Goal: Transaction & Acquisition: Purchase product/service

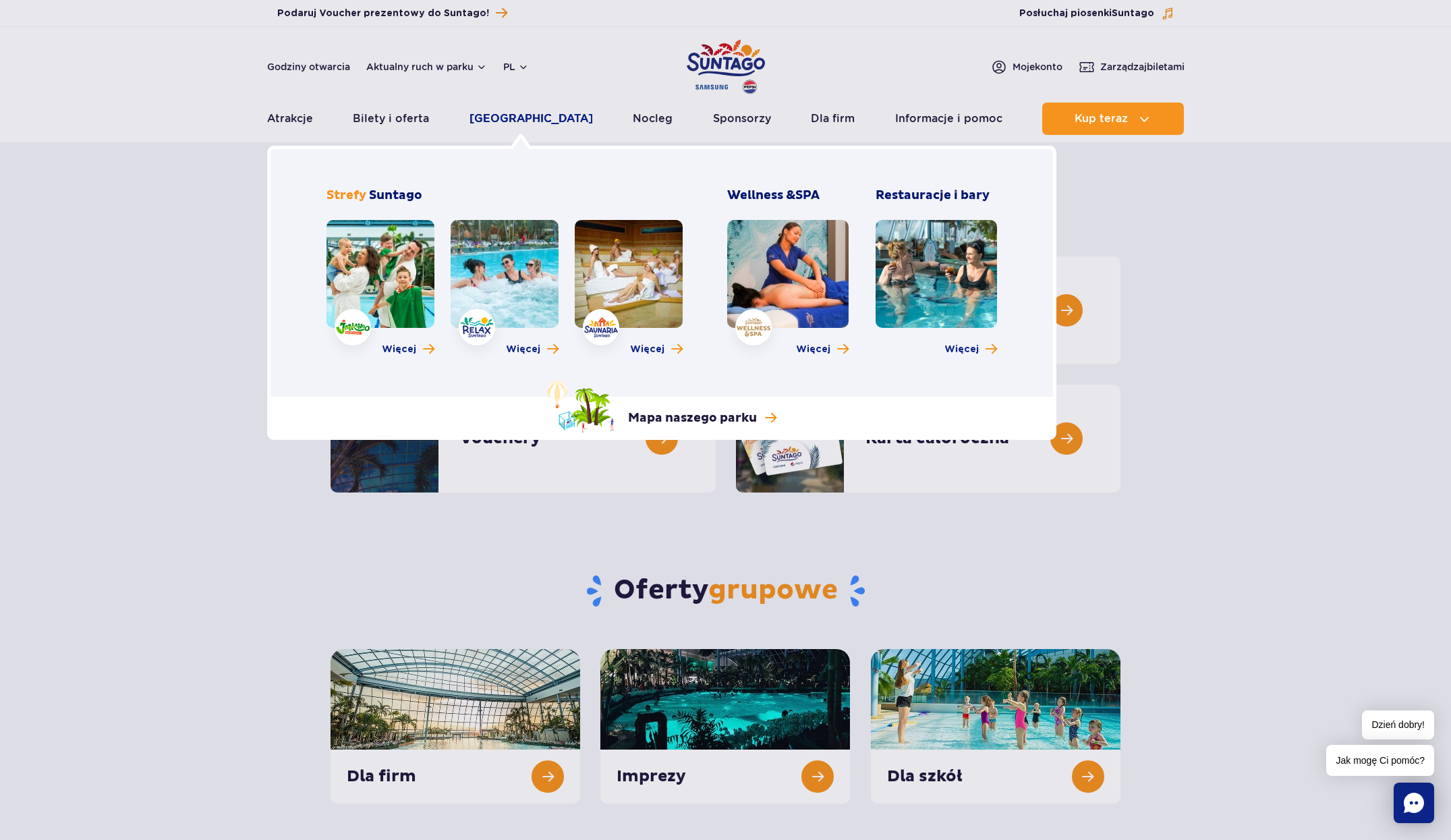
click at [543, 121] on link "[GEOGRAPHIC_DATA]" at bounding box center [530, 119] width 123 height 32
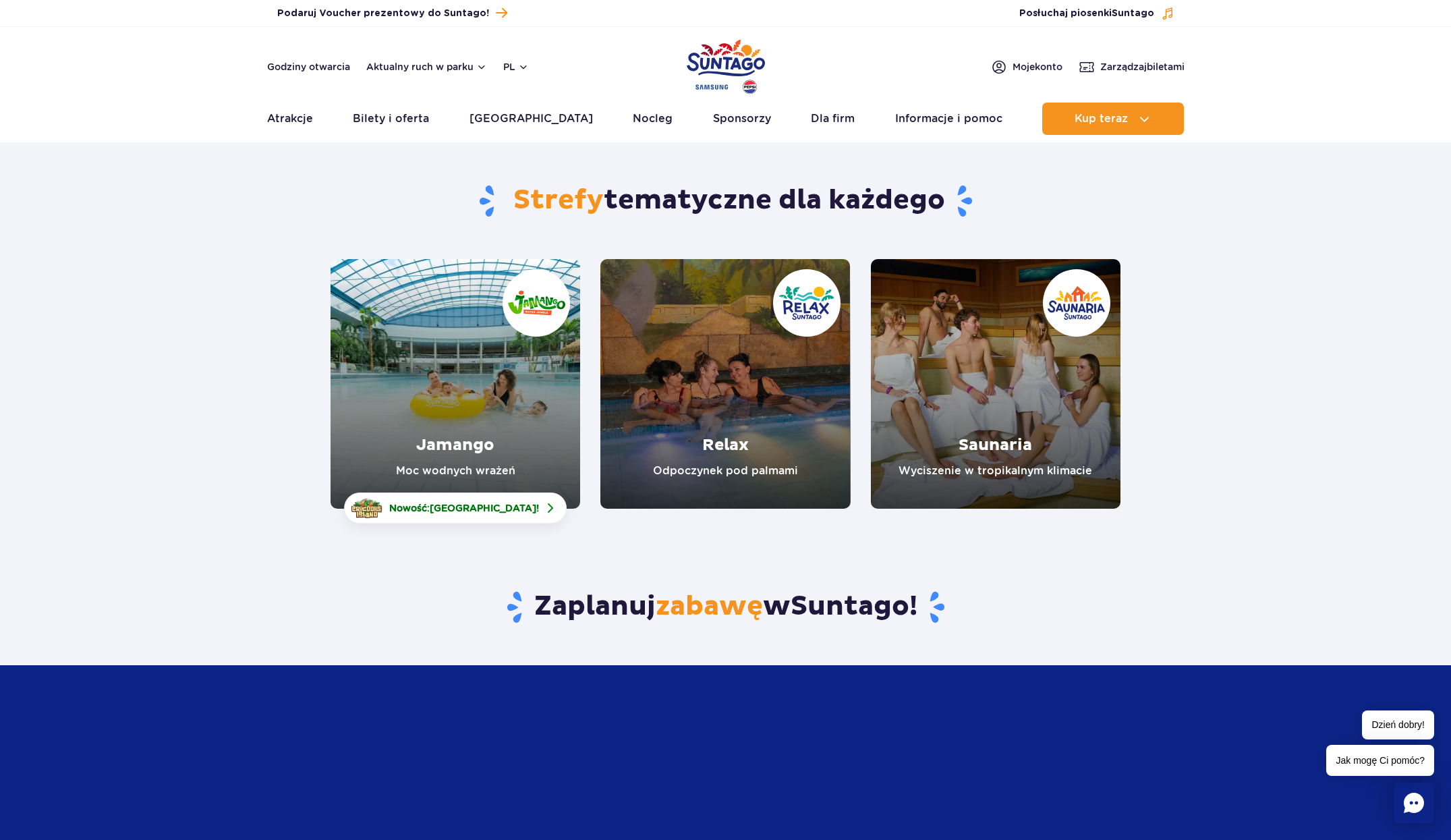
click at [449, 445] on link "Jamango" at bounding box center [456, 384] width 249 height 249
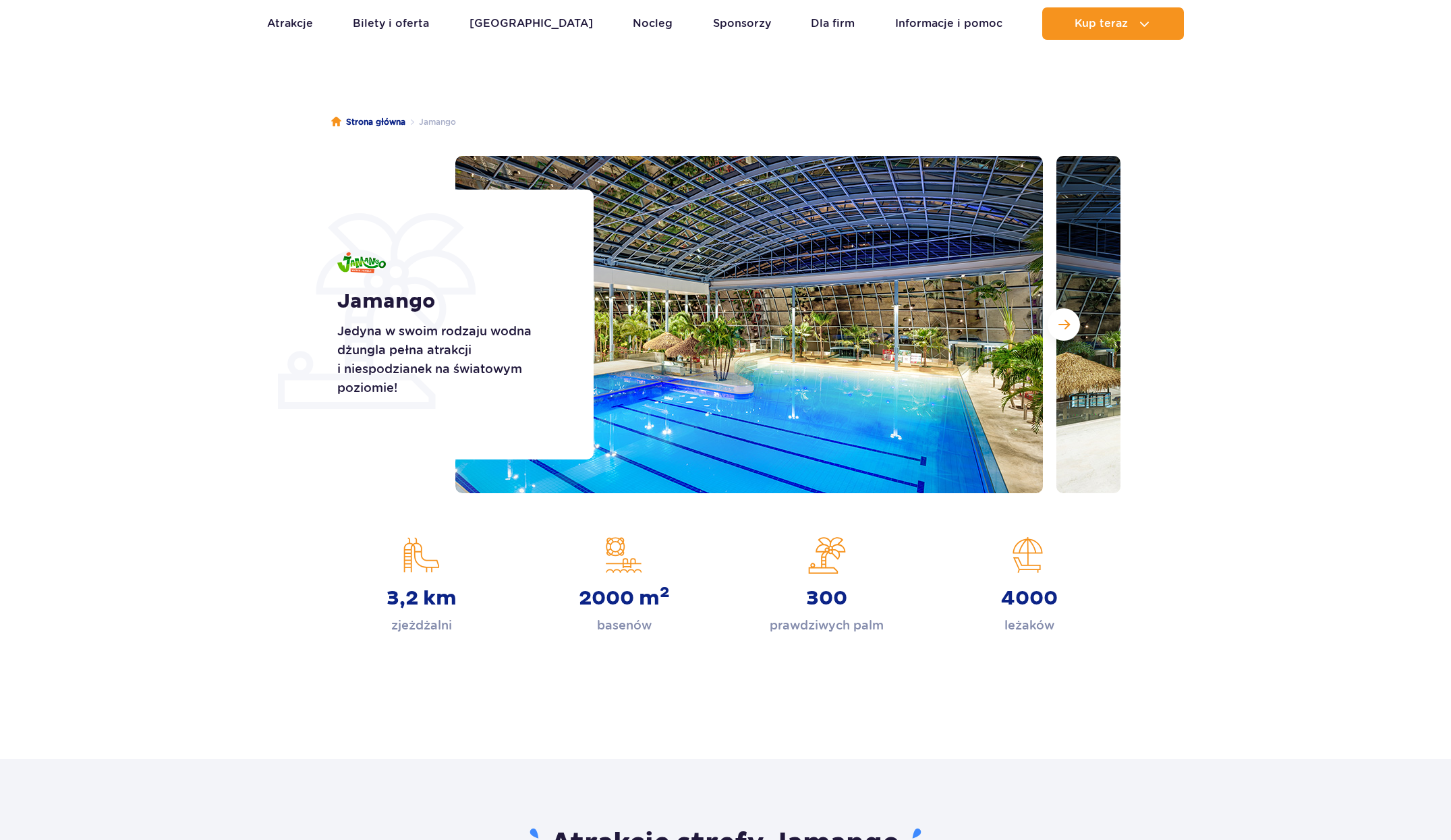
scroll to position [74, 0]
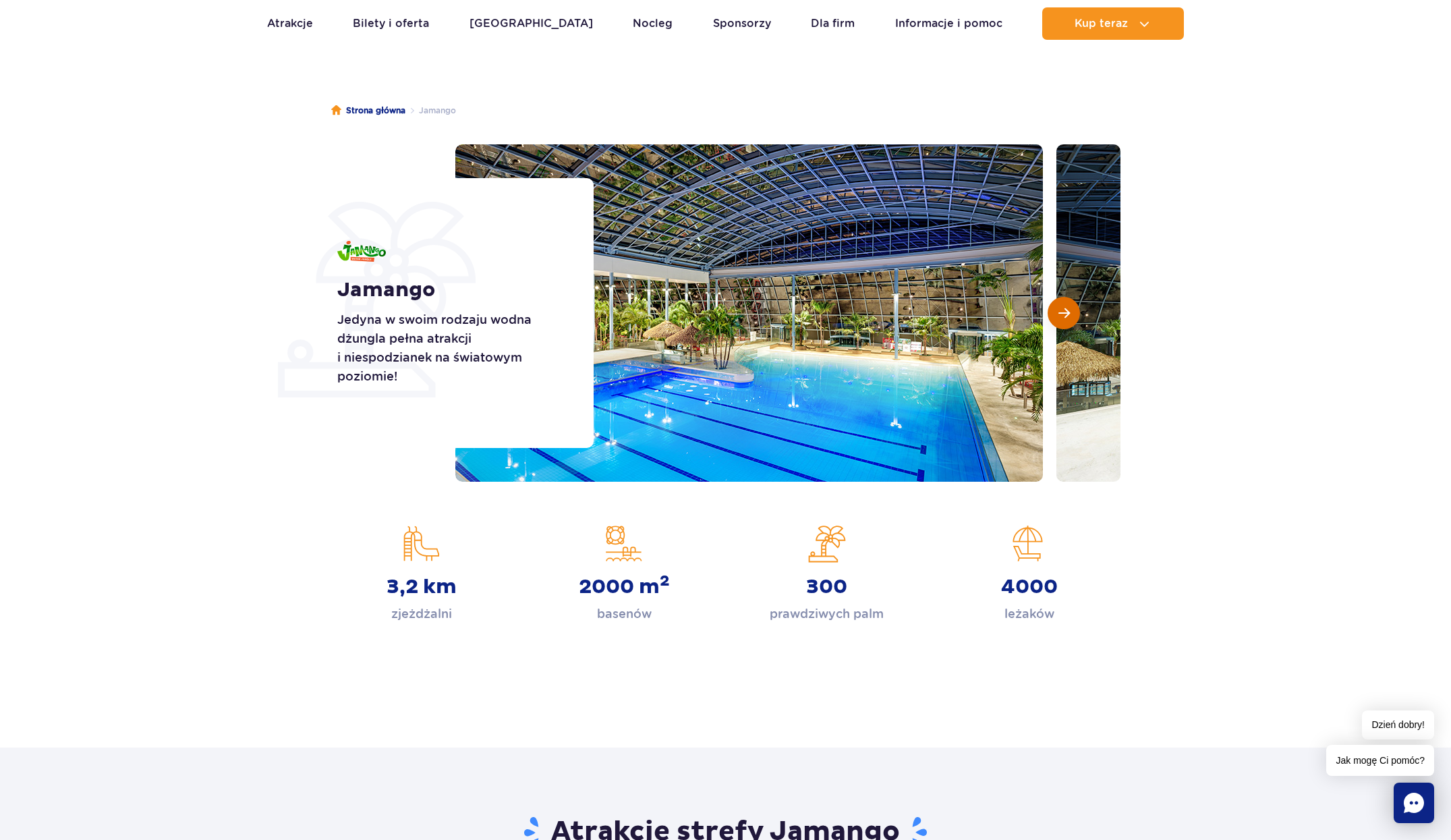
click at [1074, 318] on button "Następny slajd" at bounding box center [1064, 313] width 32 height 32
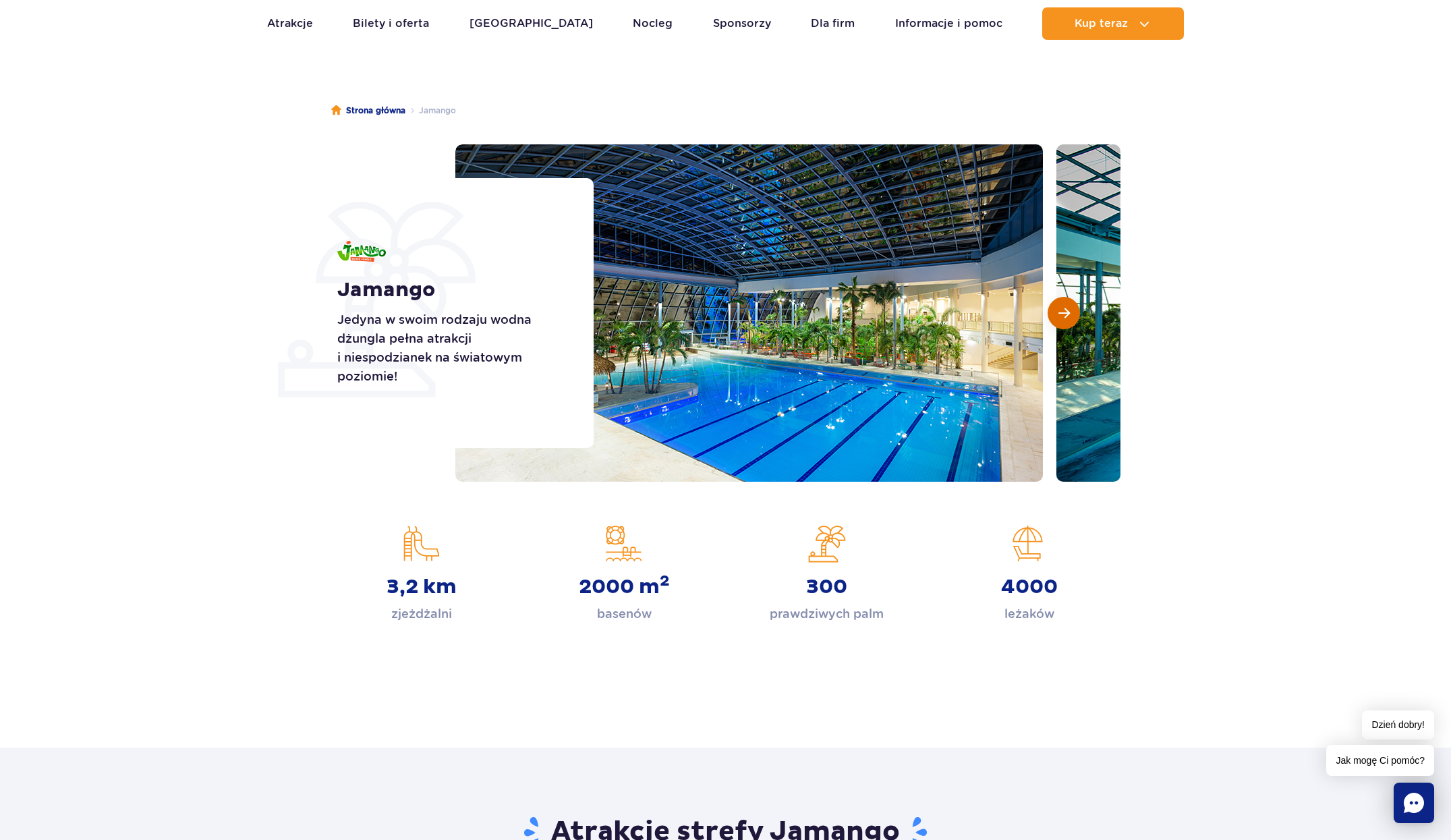
click at [1074, 318] on button "Następny slajd" at bounding box center [1064, 313] width 32 height 32
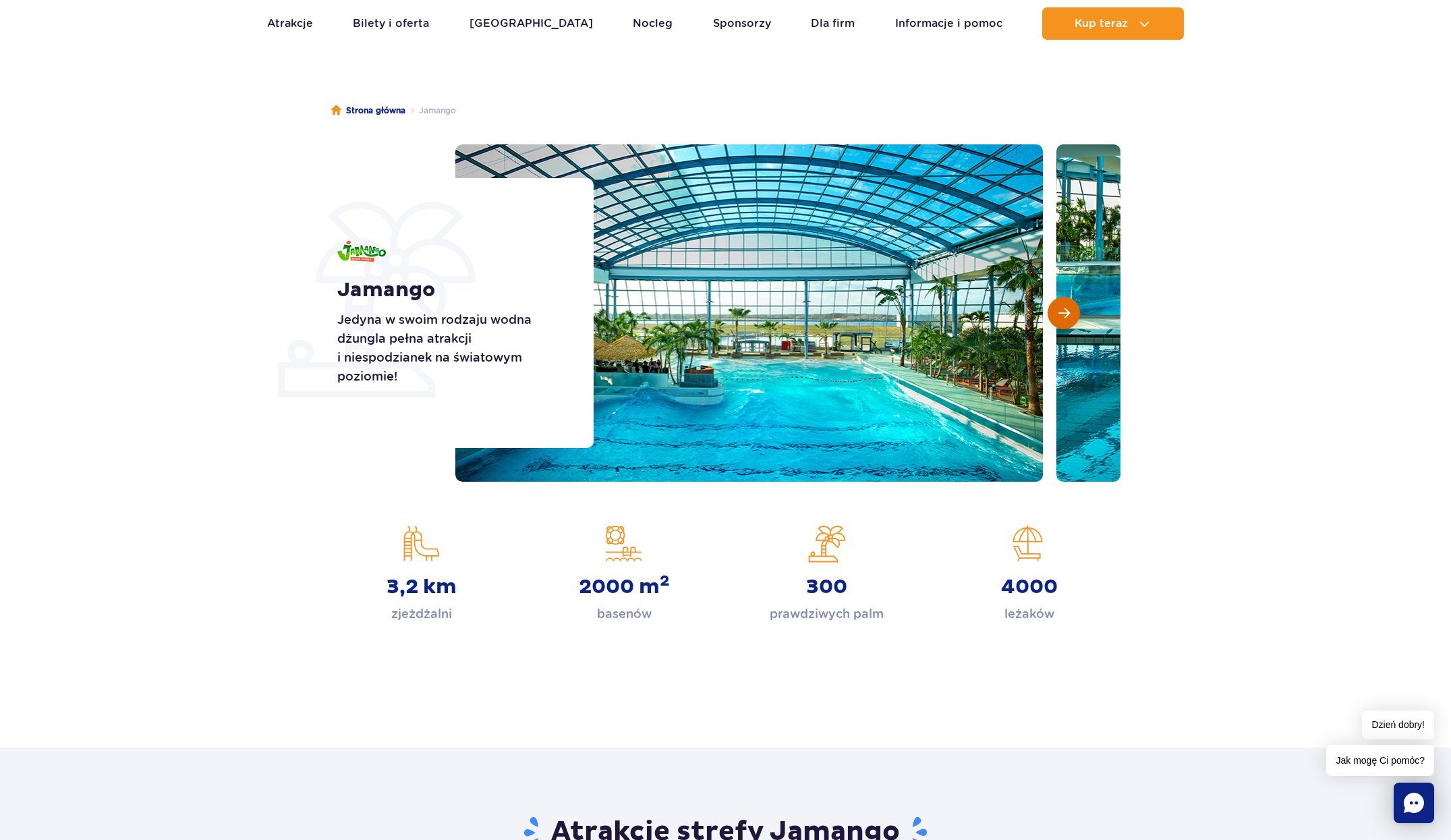
click at [1074, 318] on button "Następny slajd" at bounding box center [1064, 313] width 32 height 32
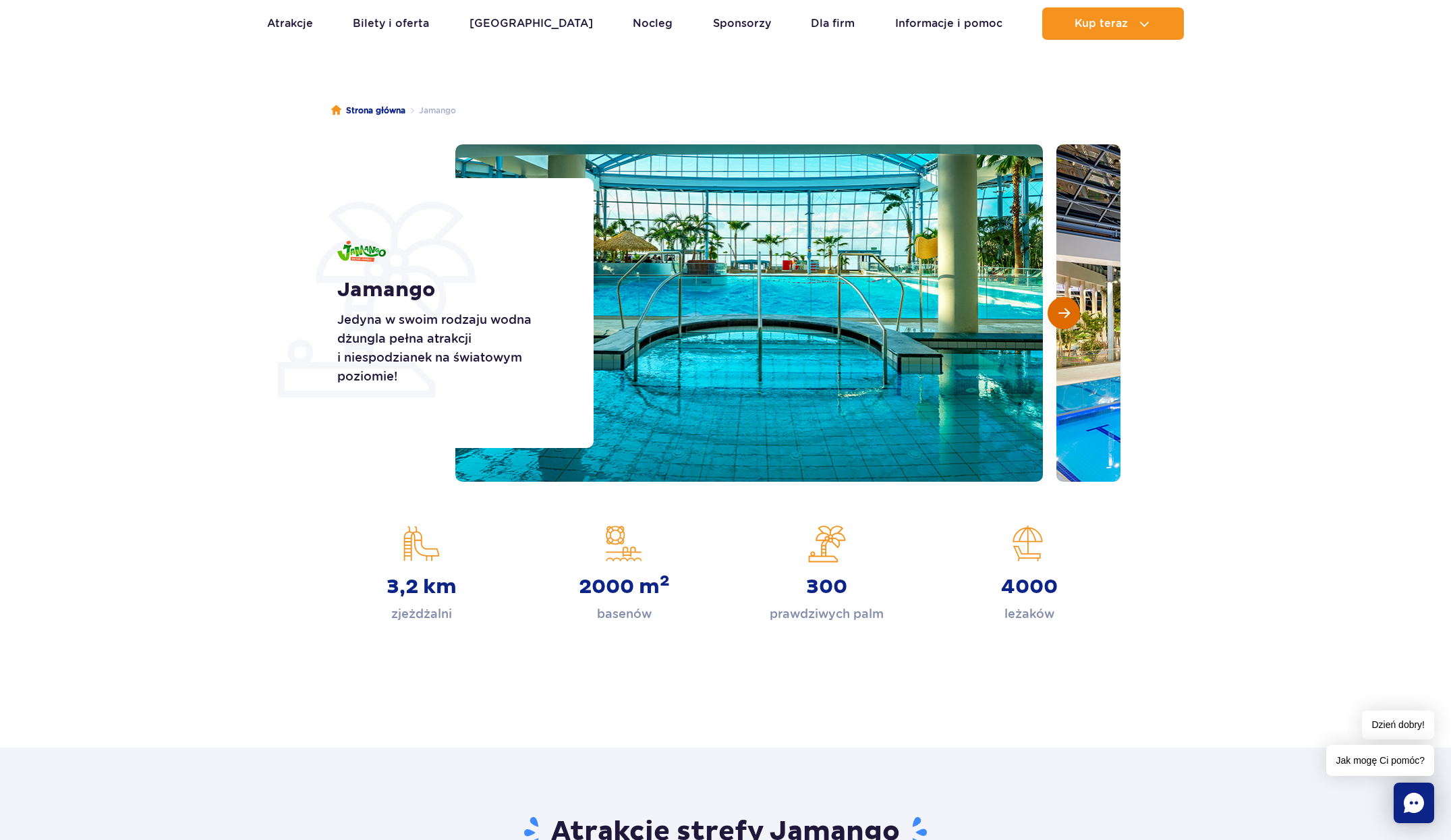
click at [1074, 318] on button "Następny slajd" at bounding box center [1064, 313] width 32 height 32
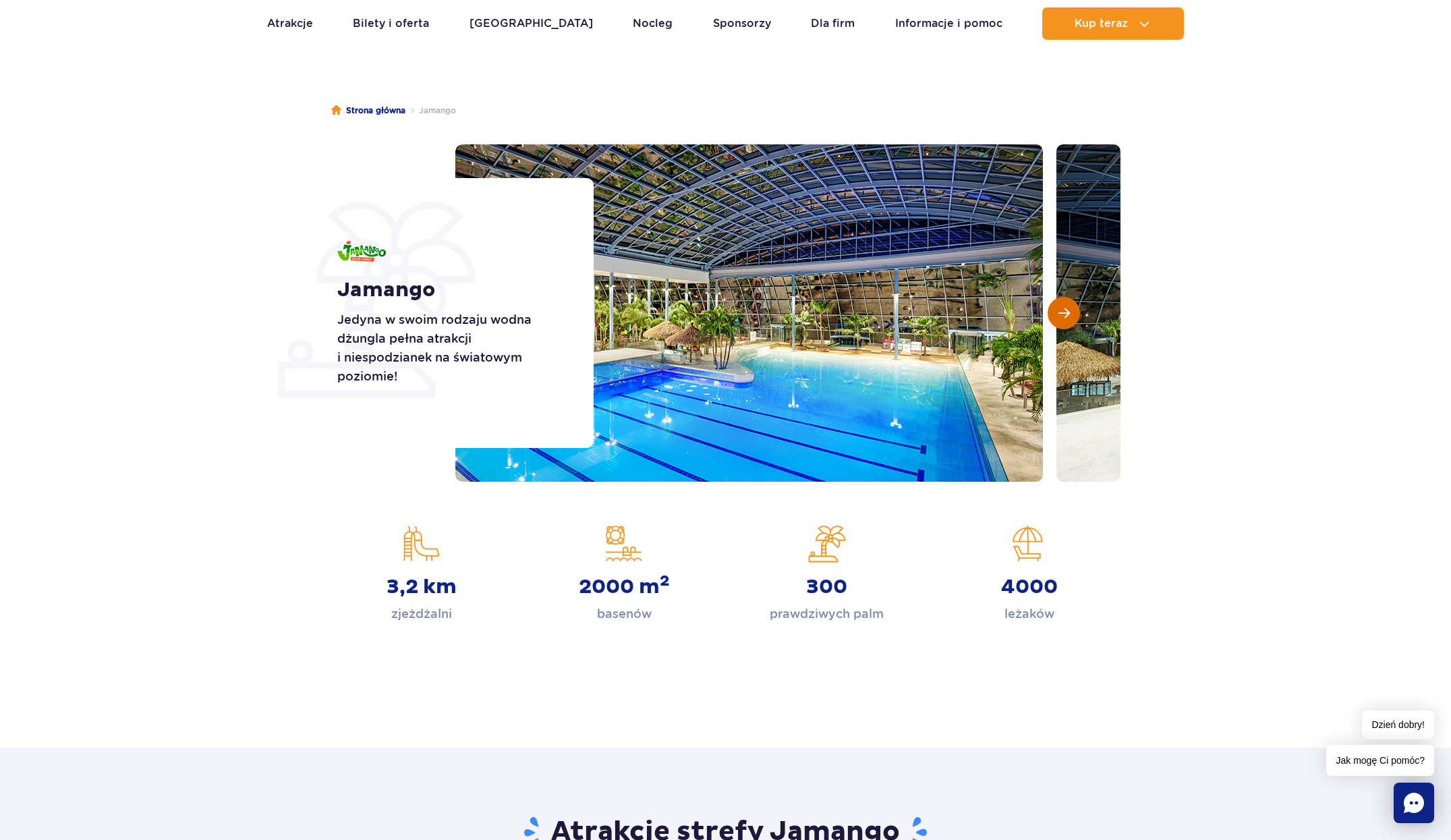
click at [1074, 318] on button "Następny slajd" at bounding box center [1064, 313] width 32 height 32
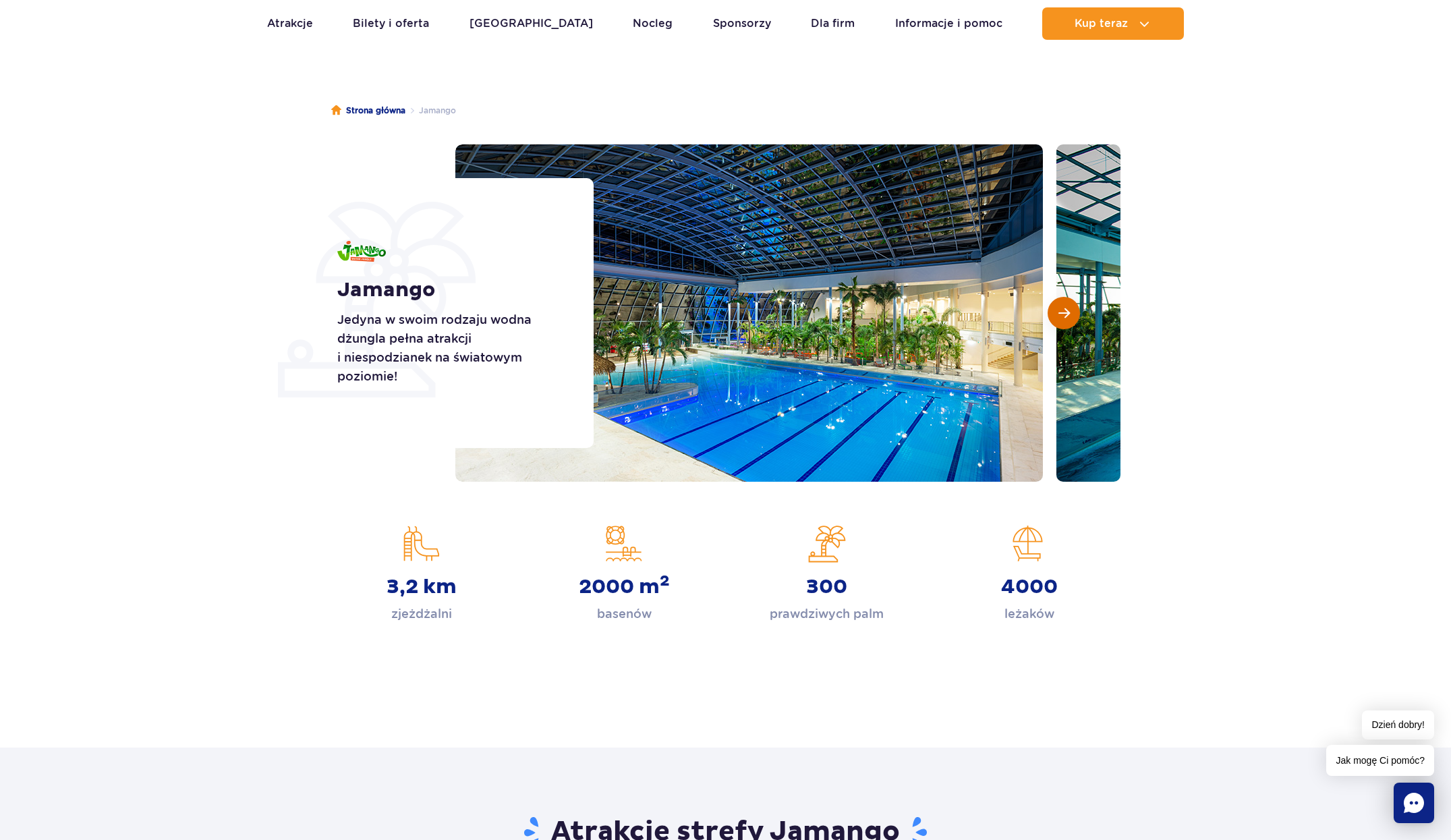
click at [1074, 318] on button "Następny slajd" at bounding box center [1064, 313] width 32 height 32
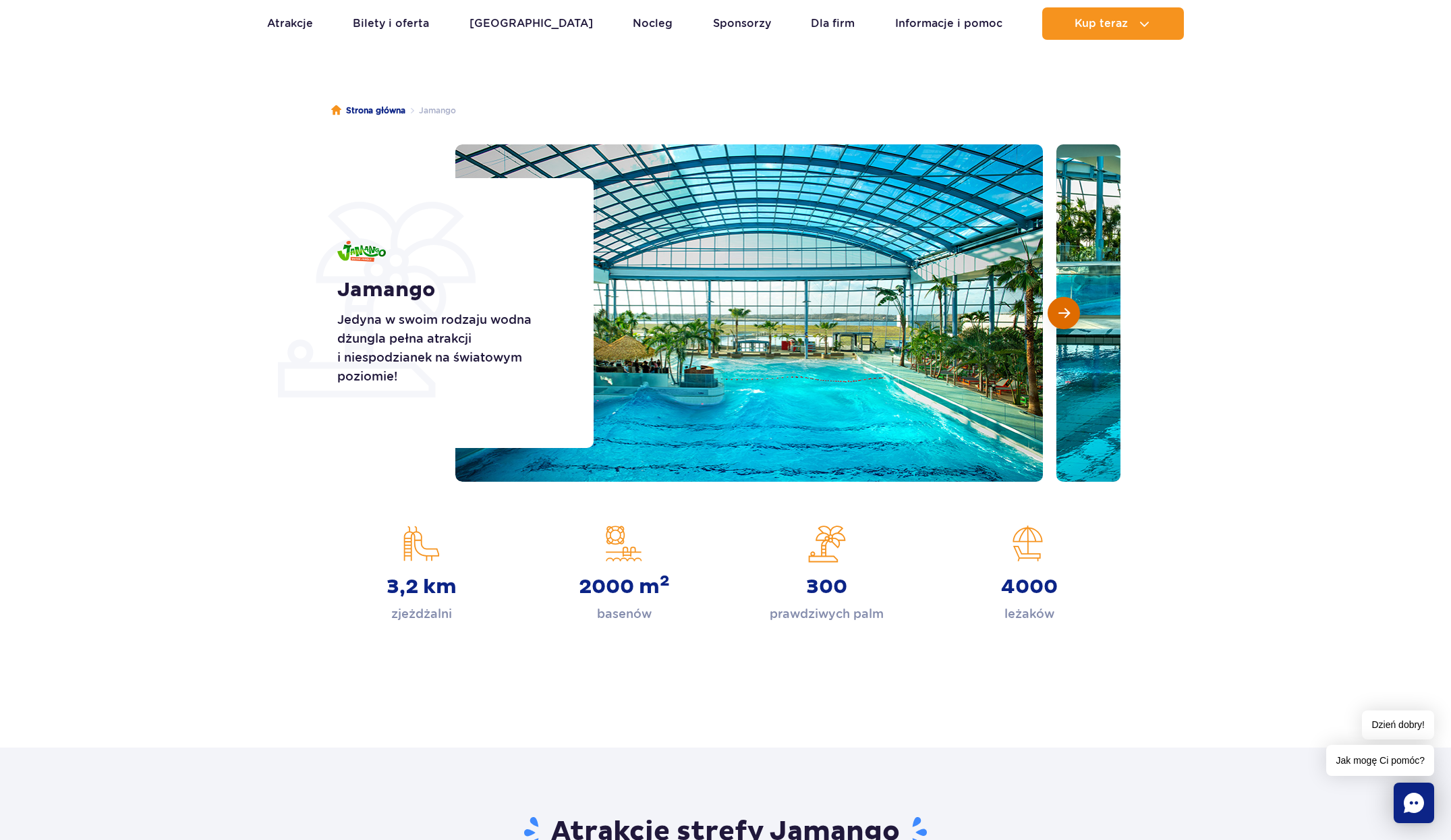
click at [1074, 318] on button "Następny slajd" at bounding box center [1064, 313] width 32 height 32
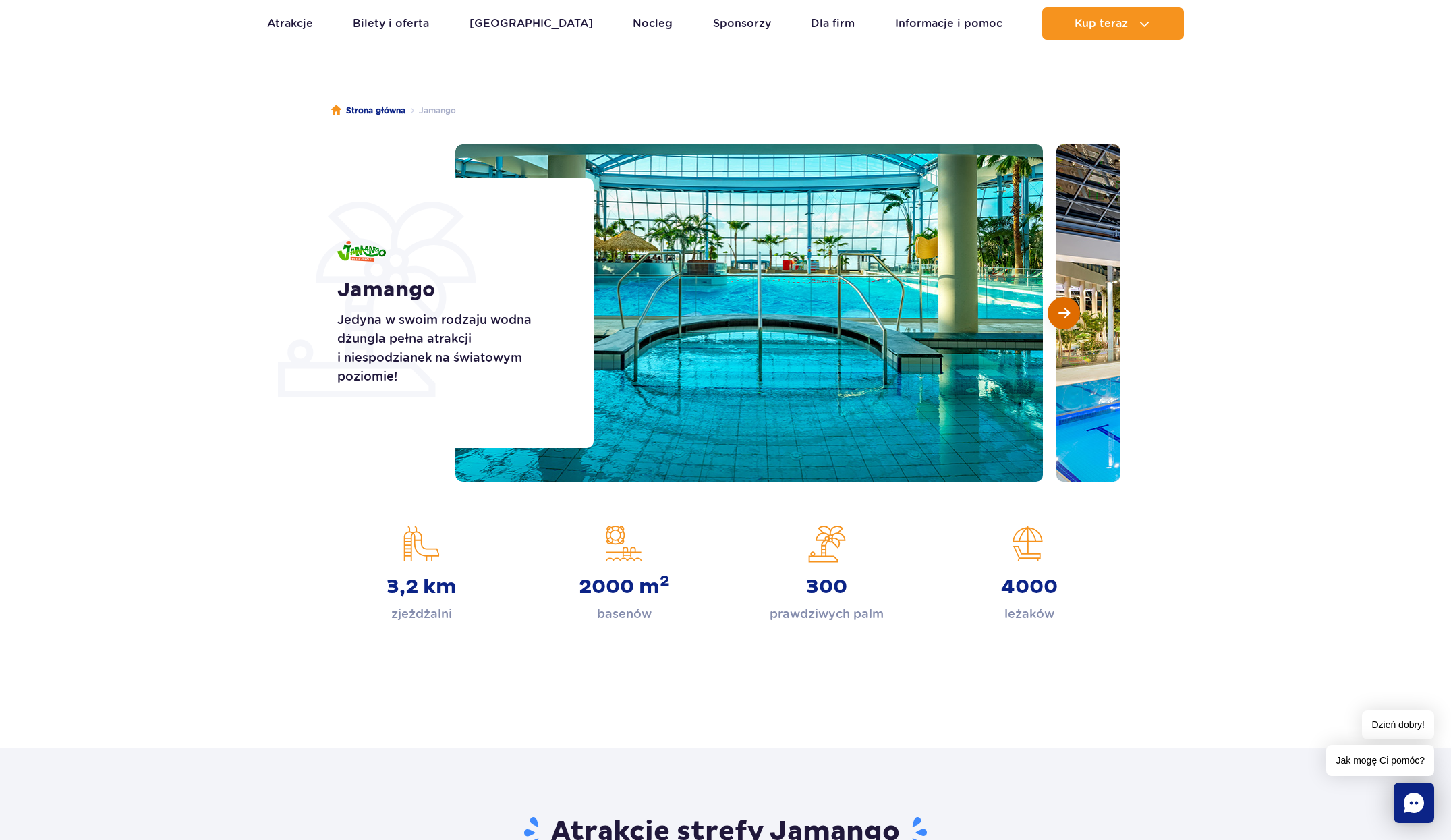
click at [1074, 318] on button "Następny slajd" at bounding box center [1064, 313] width 32 height 32
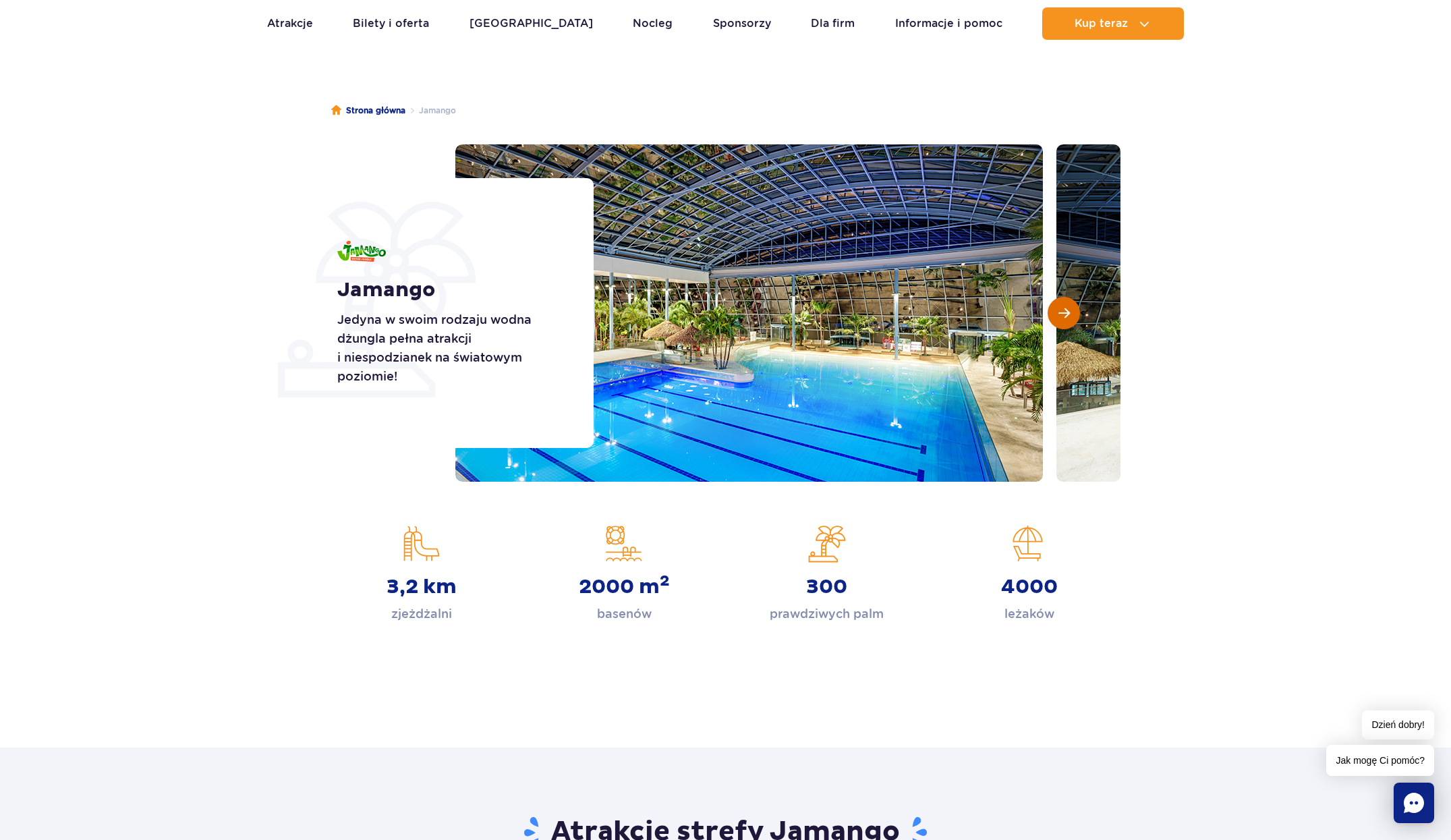
click at [1074, 318] on button "Następny slajd" at bounding box center [1064, 313] width 32 height 32
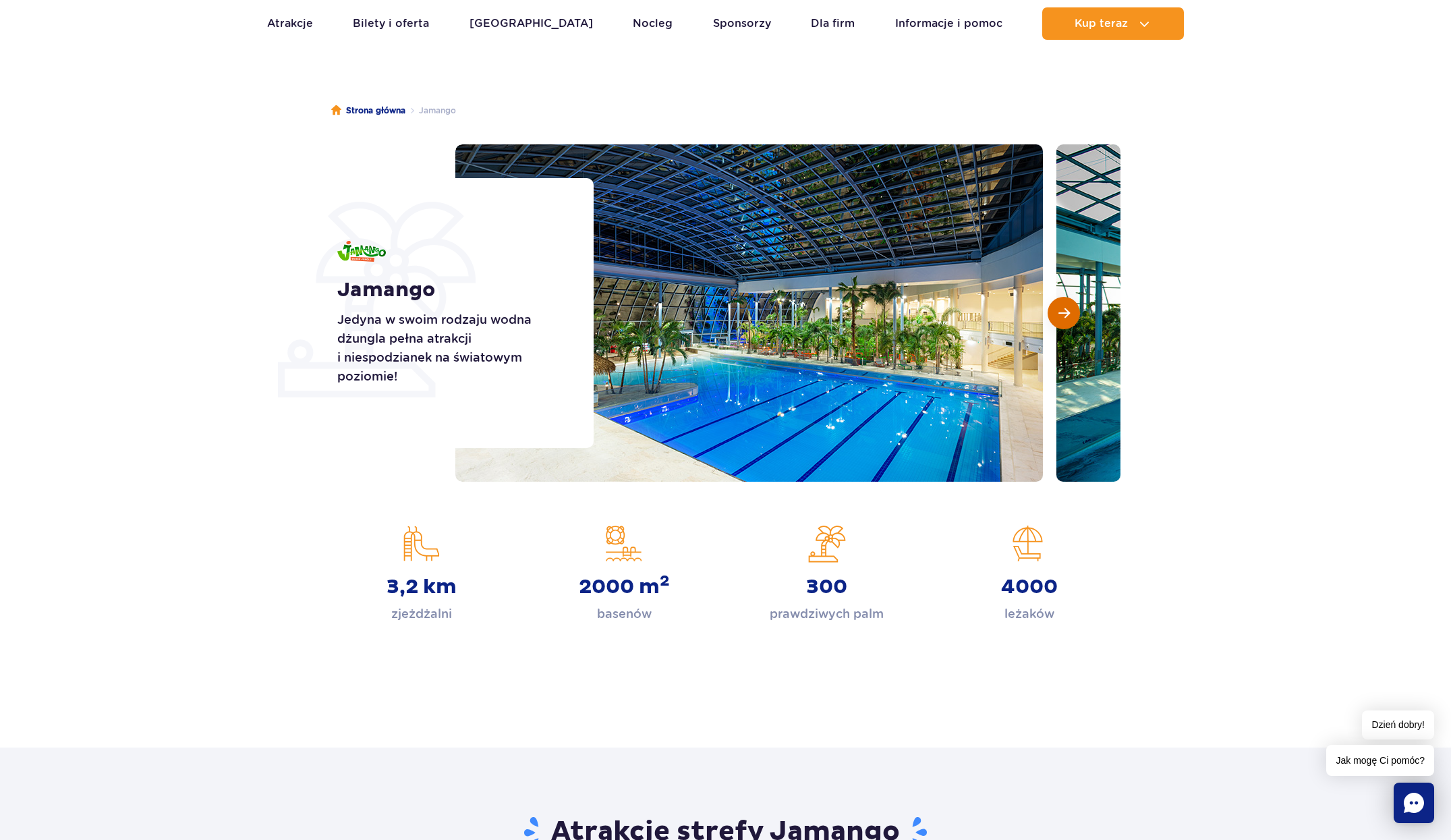
click at [1074, 319] on button "Następny slajd" at bounding box center [1064, 313] width 32 height 32
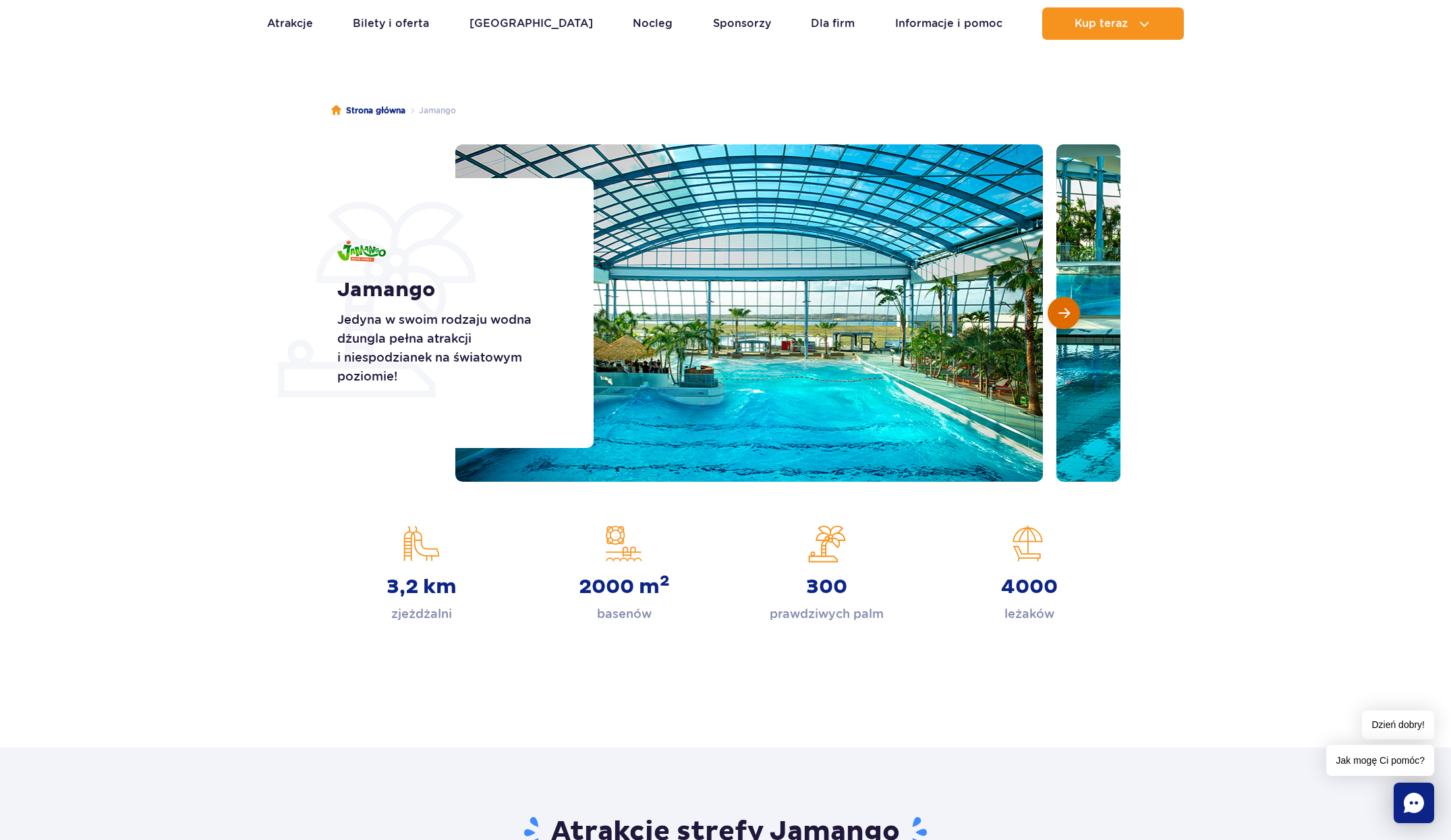
click at [1074, 319] on button "Następny slajd" at bounding box center [1064, 313] width 32 height 32
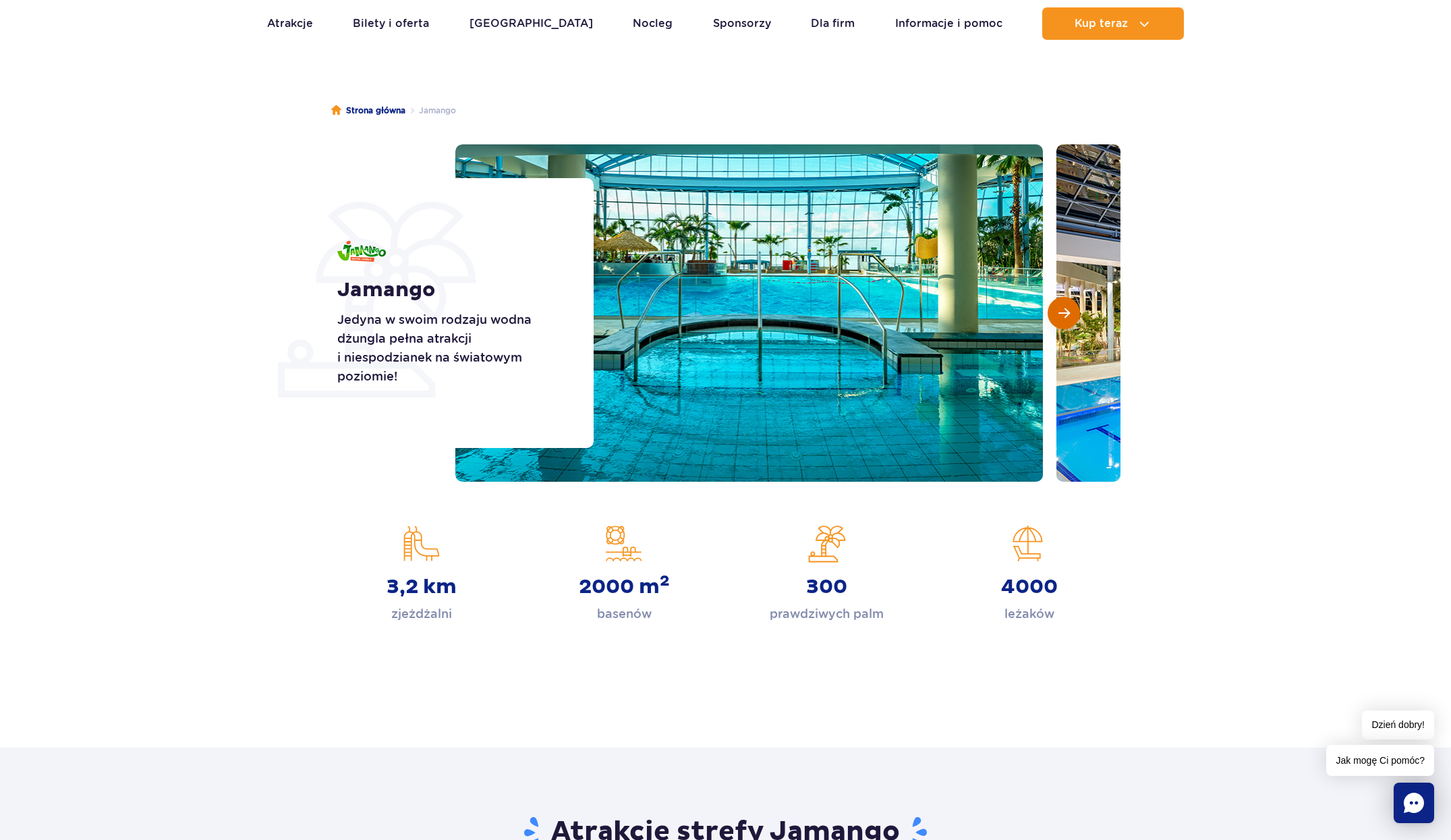
click at [1074, 319] on button "Następny slajd" at bounding box center [1064, 313] width 32 height 32
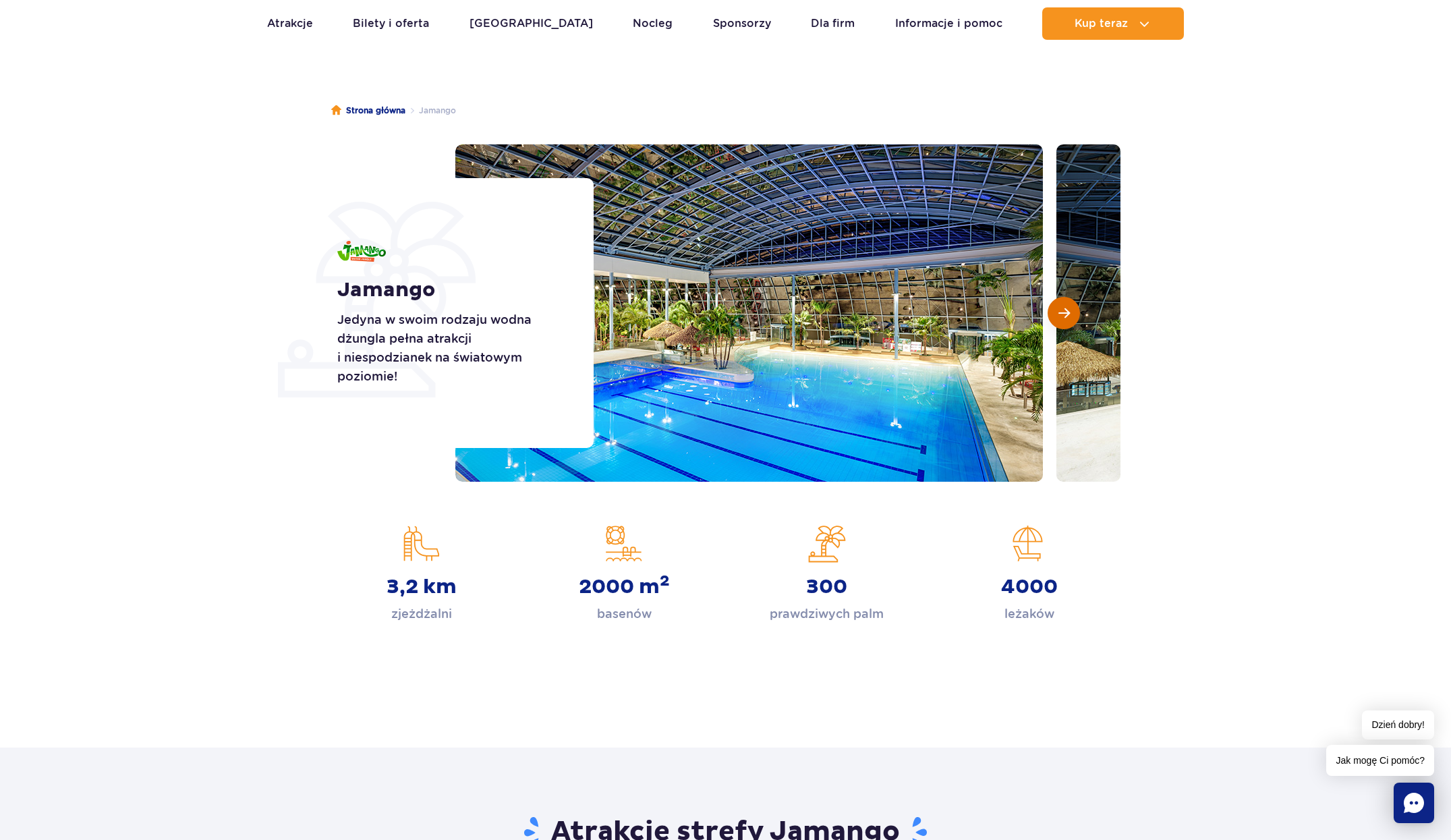
click at [1074, 319] on button "Następny slajd" at bounding box center [1064, 313] width 32 height 32
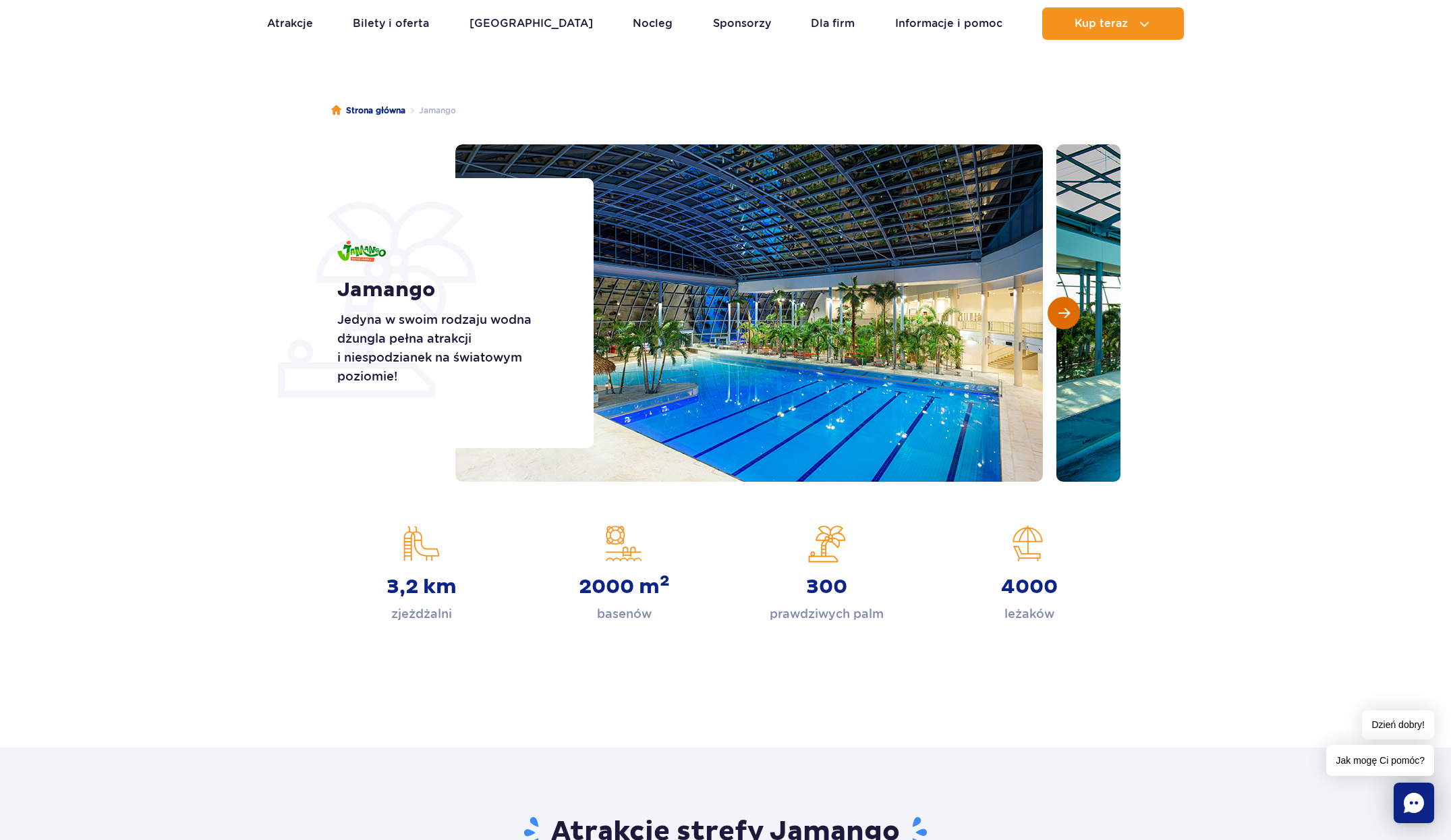
click at [1074, 319] on button "Następny slajd" at bounding box center [1064, 313] width 32 height 32
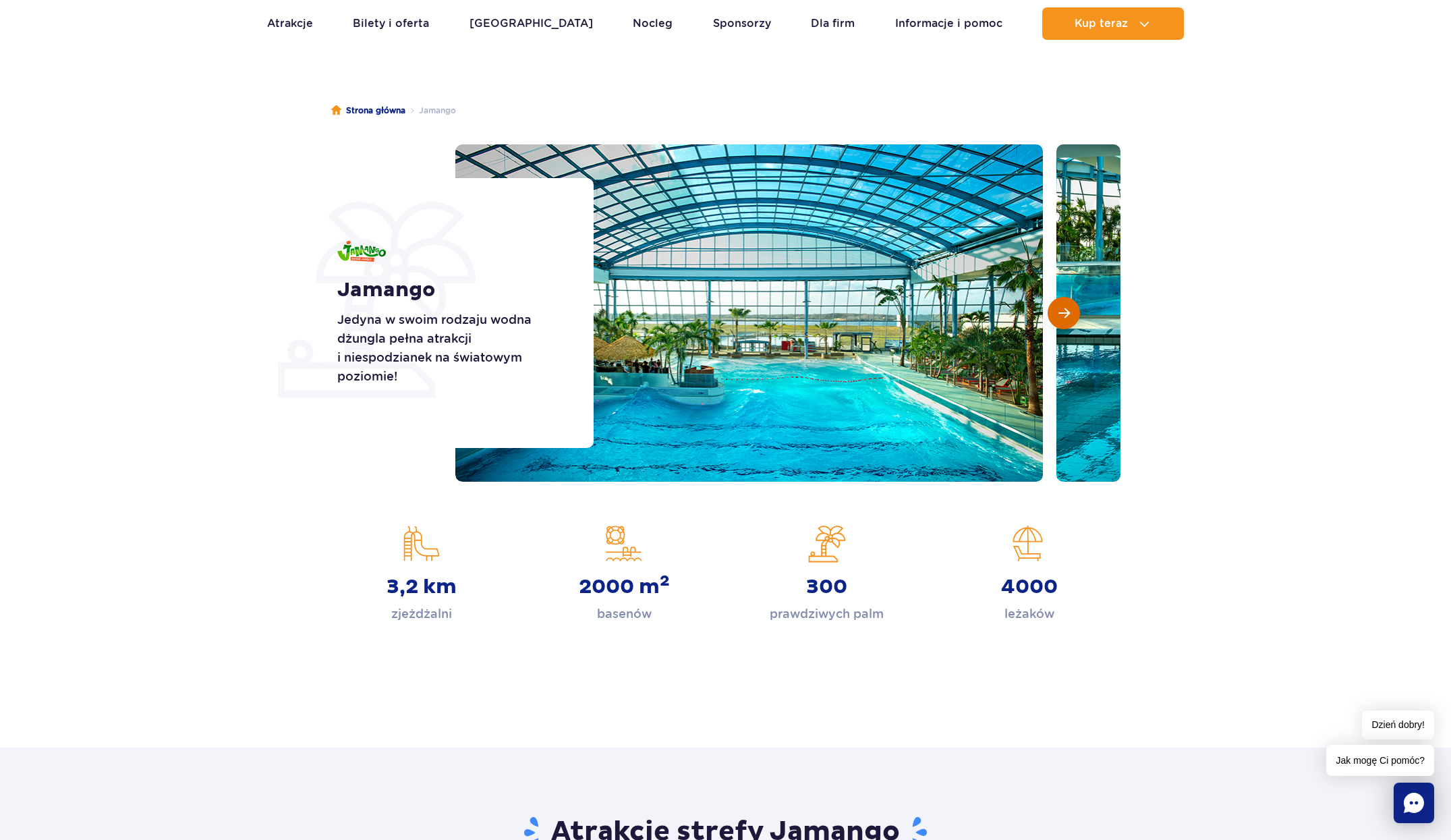
click at [1074, 319] on button "Następny slajd" at bounding box center [1064, 313] width 32 height 32
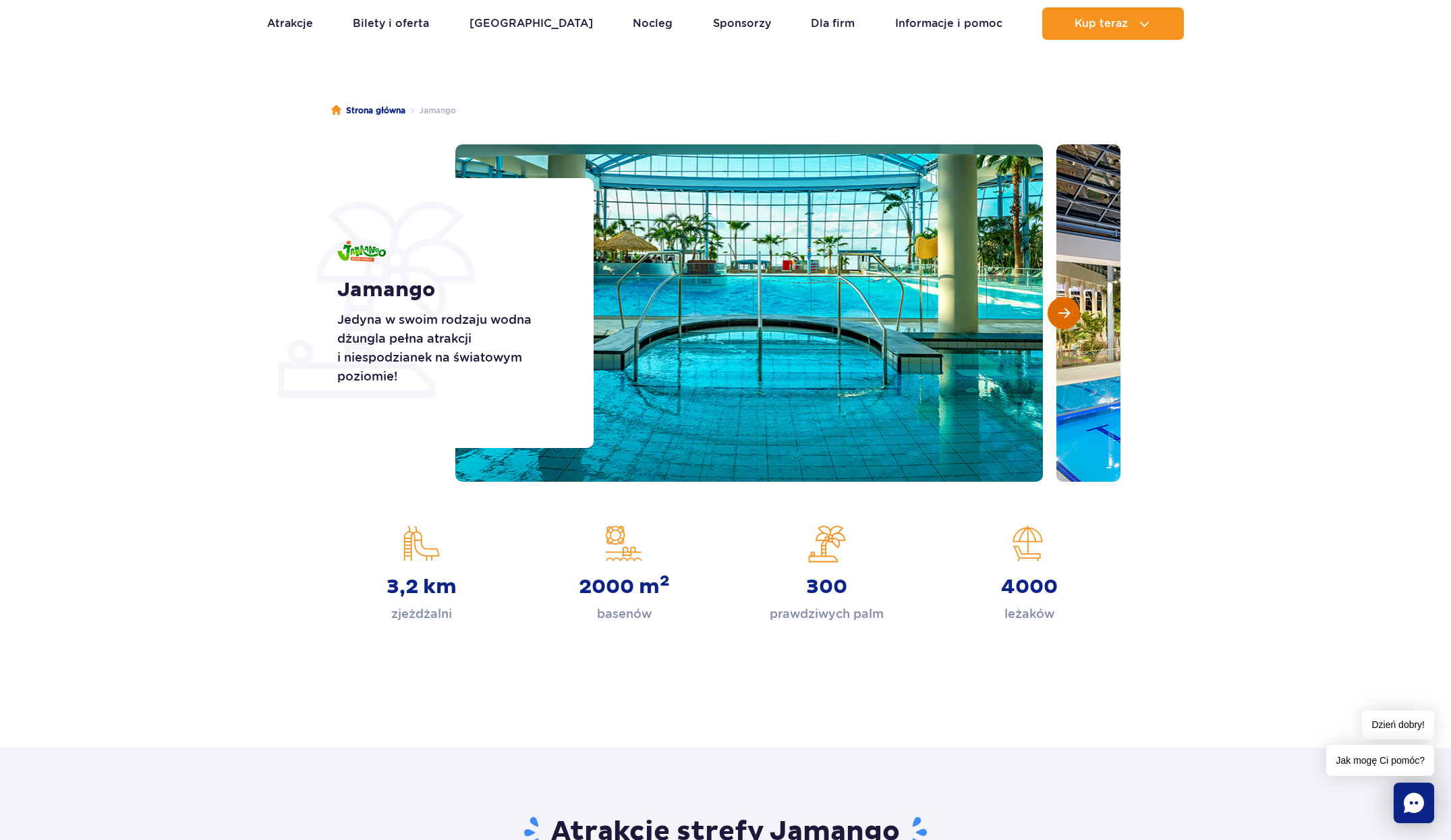
click at [1074, 319] on button "Następny slajd" at bounding box center [1064, 313] width 32 height 32
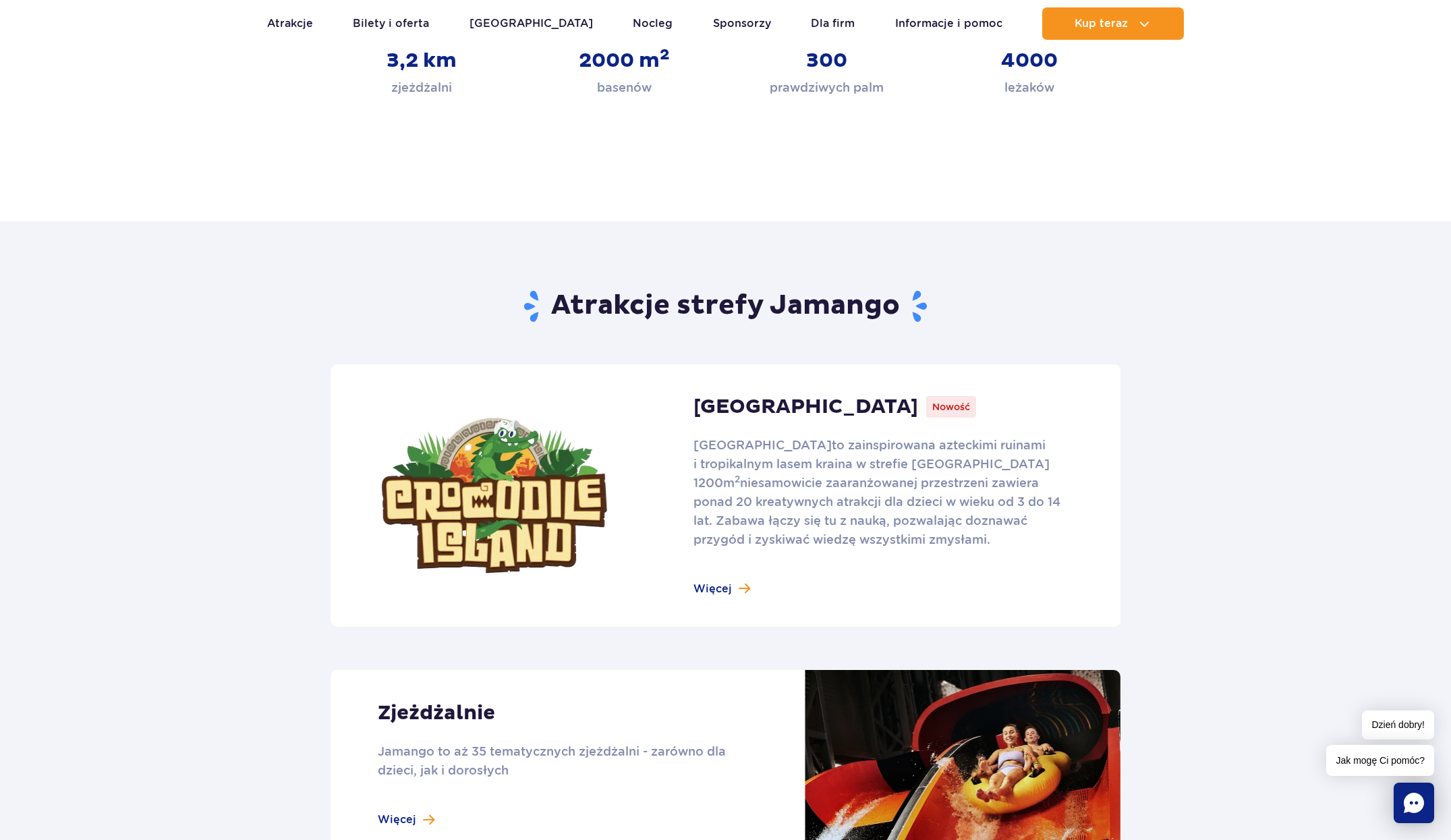
scroll to position [612, 0]
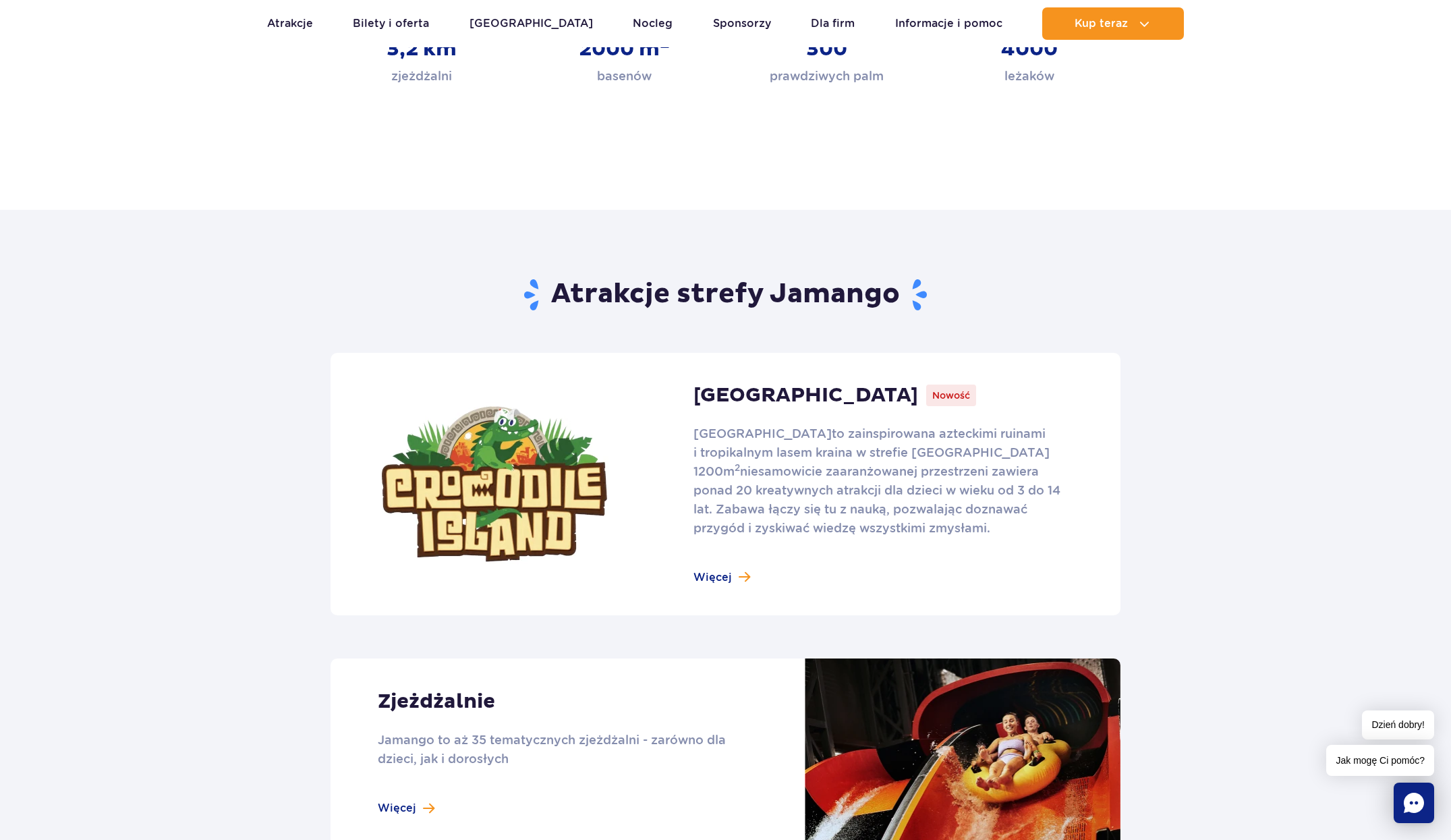
click at [893, 386] on link at bounding box center [726, 484] width 790 height 262
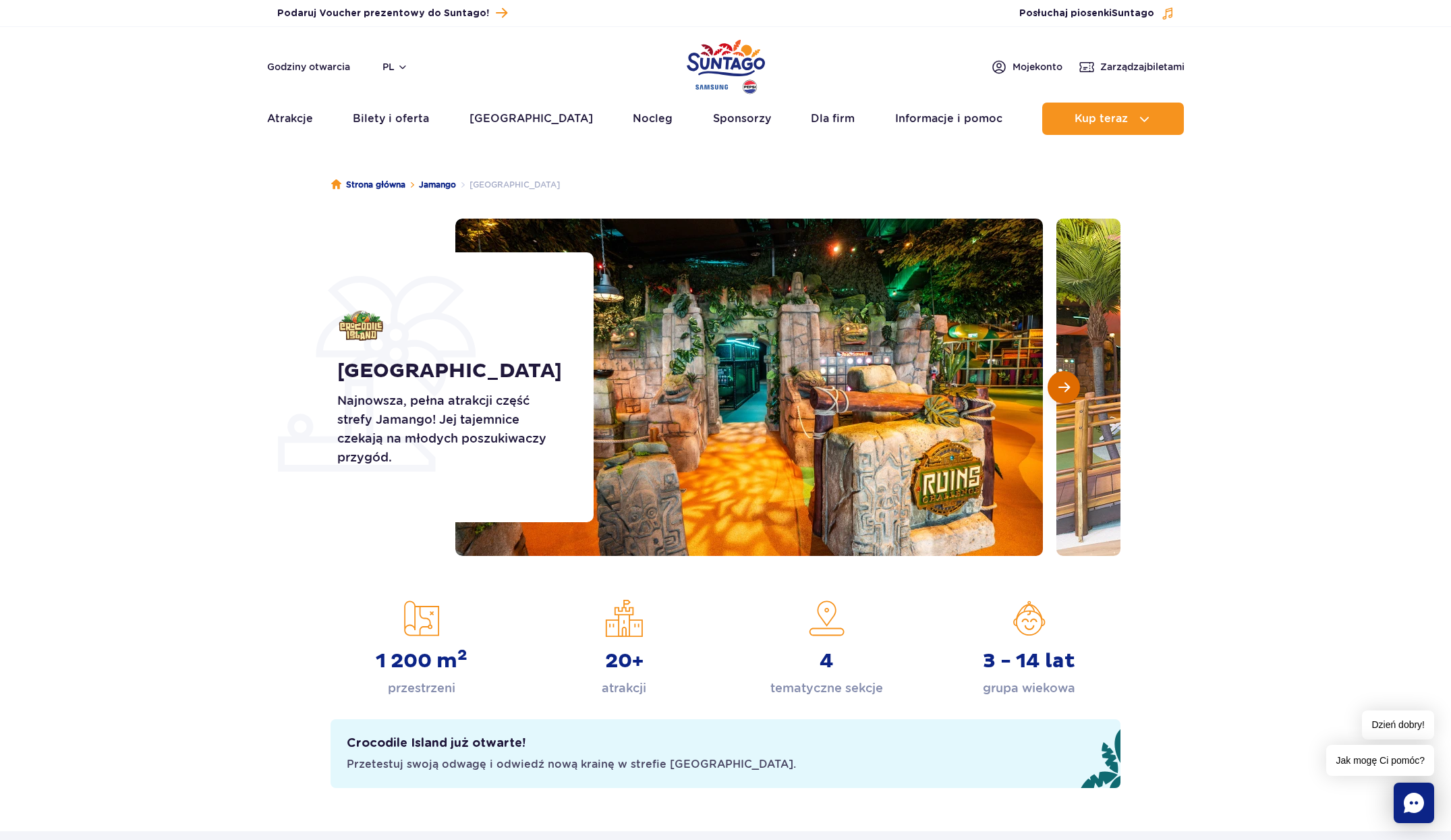
click at [1067, 393] on span "Następny slajd" at bounding box center [1064, 387] width 12 height 12
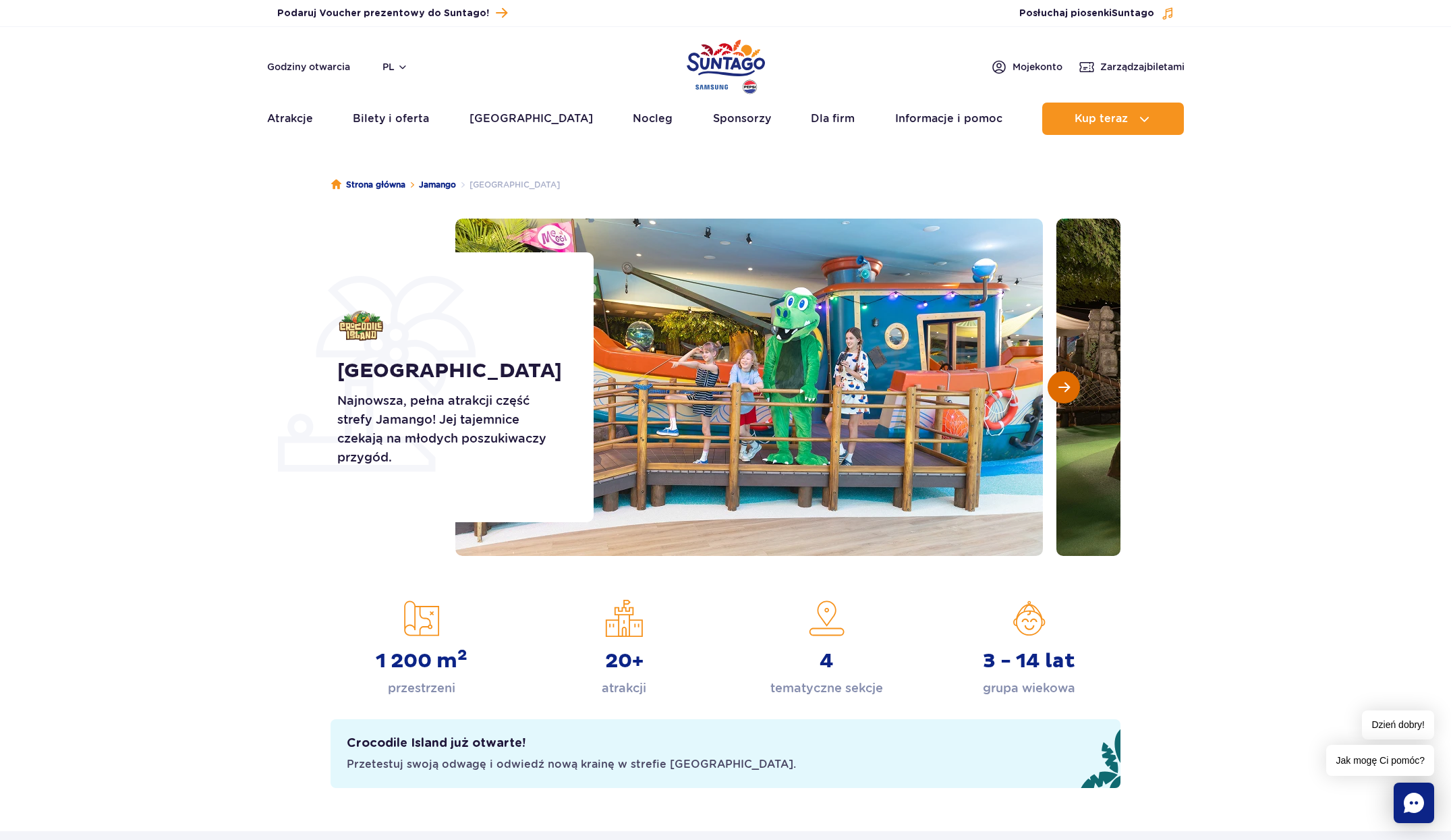
click at [1067, 393] on span "Następny slajd" at bounding box center [1064, 387] width 12 height 12
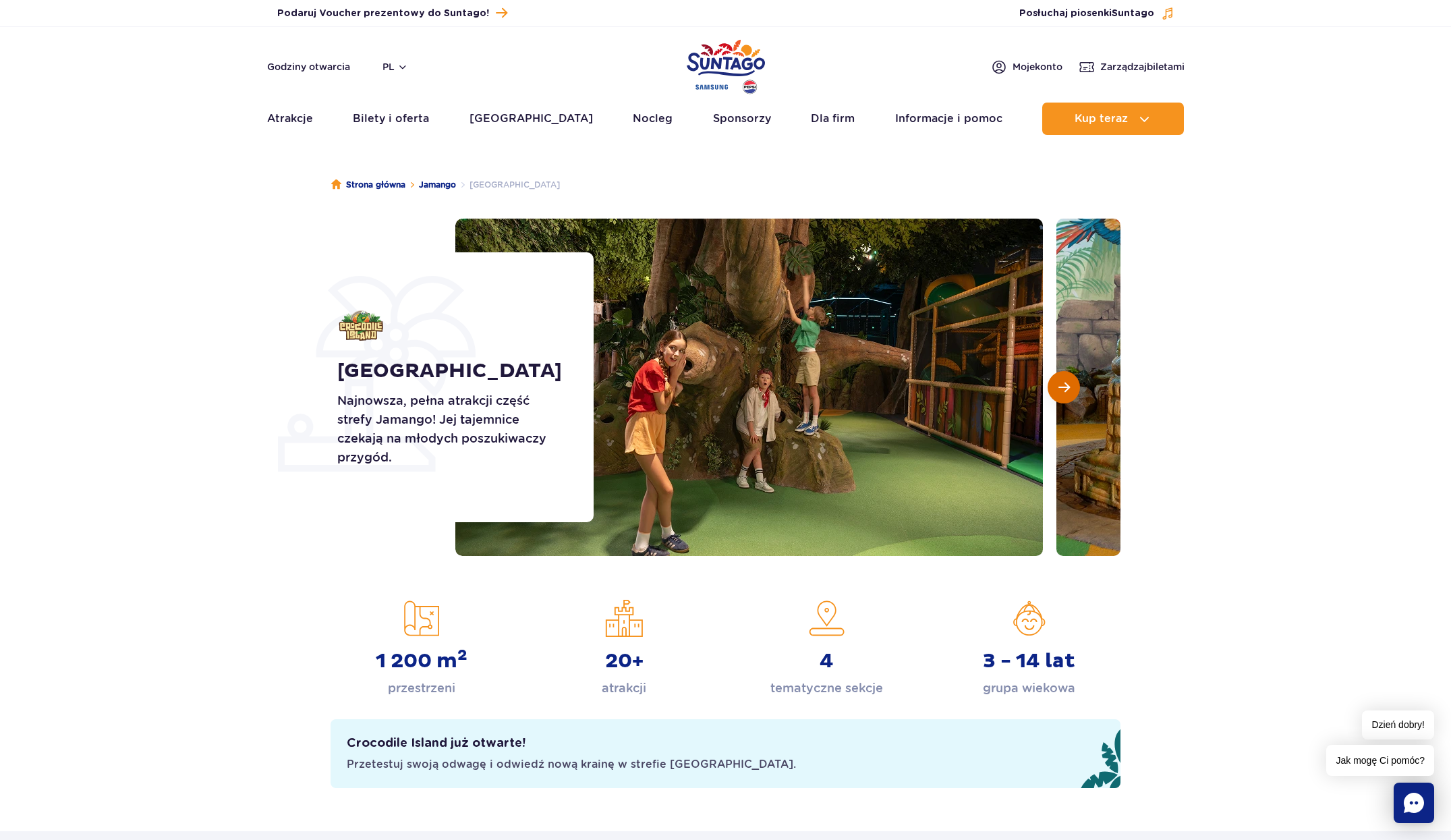
click at [1067, 393] on span "Następny slajd" at bounding box center [1064, 387] width 12 height 12
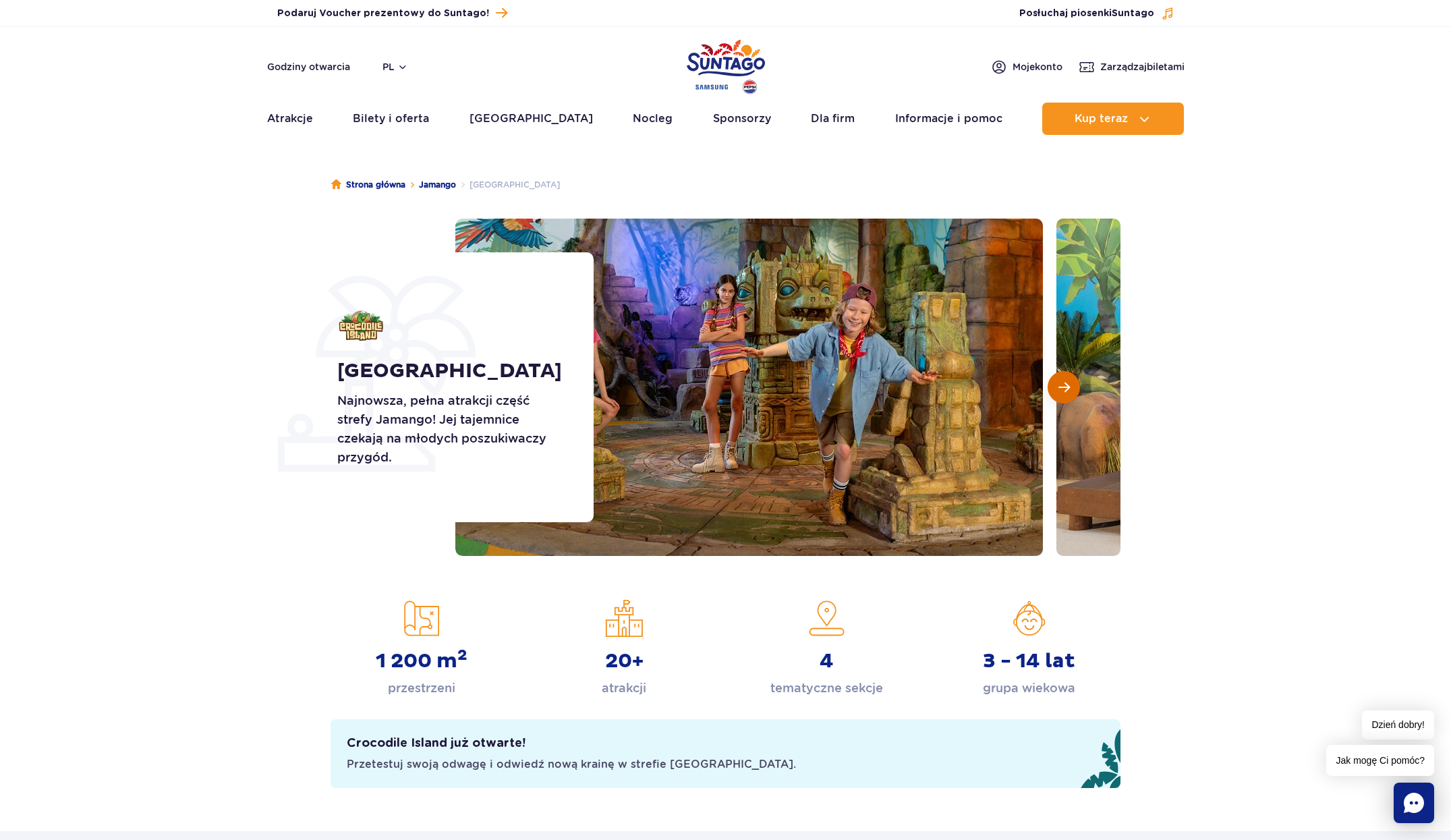
click at [1067, 393] on span "Następny slajd" at bounding box center [1064, 387] width 12 height 12
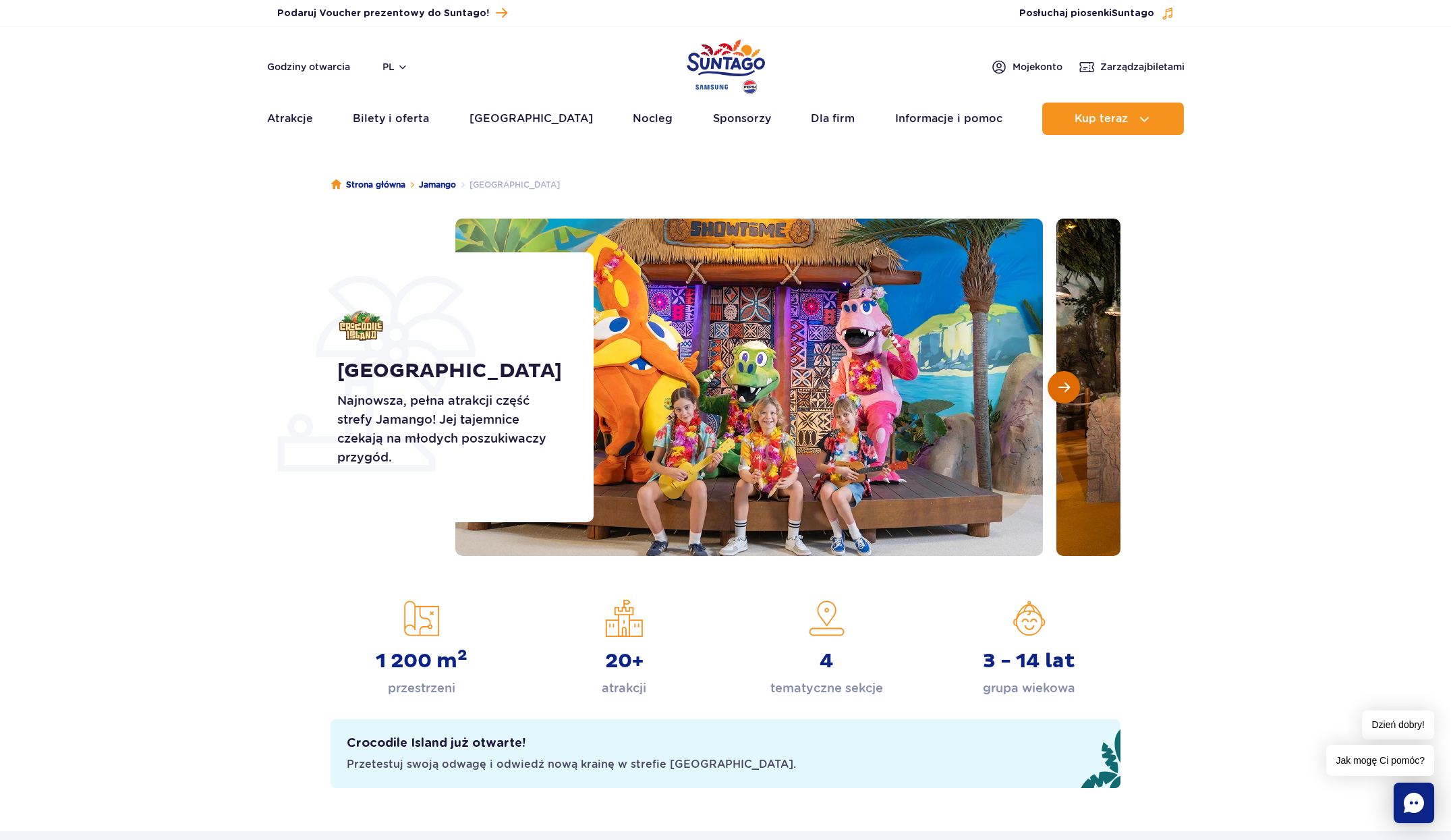
click at [1067, 393] on span "Następny slajd" at bounding box center [1064, 387] width 12 height 12
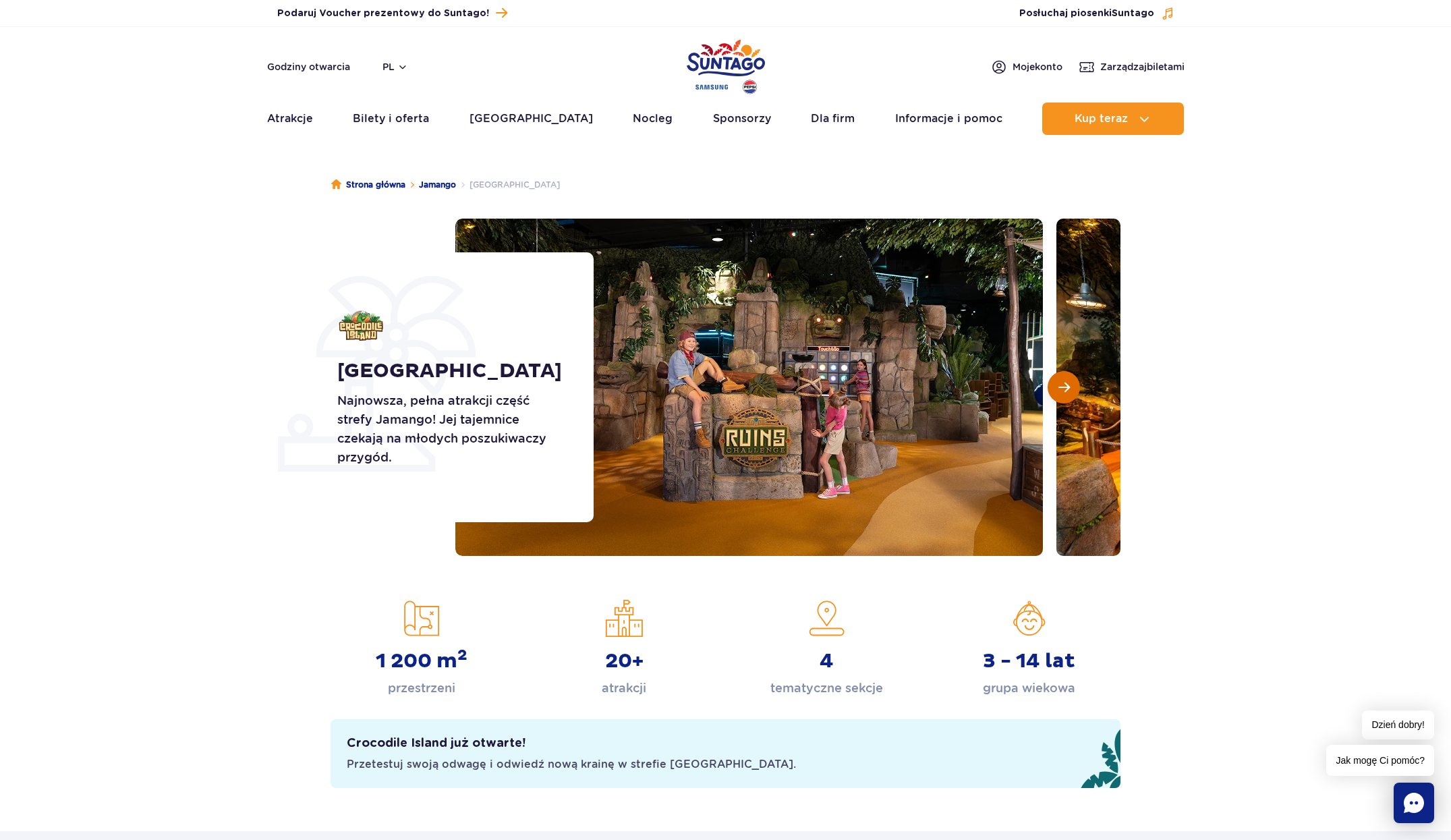
click at [1067, 393] on span "Następny slajd" at bounding box center [1064, 387] width 12 height 12
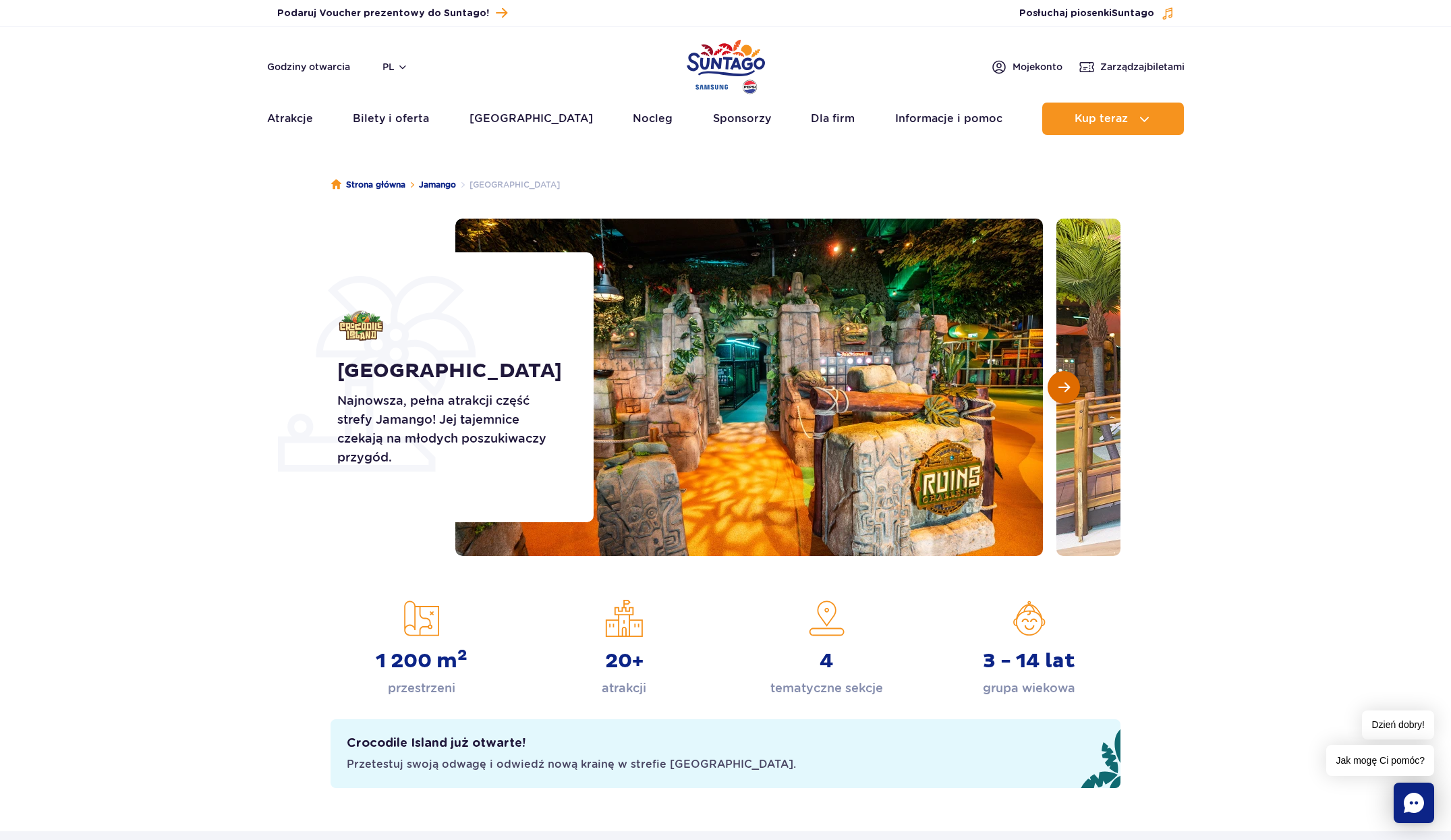
click at [1067, 393] on span "Następny slajd" at bounding box center [1064, 387] width 12 height 12
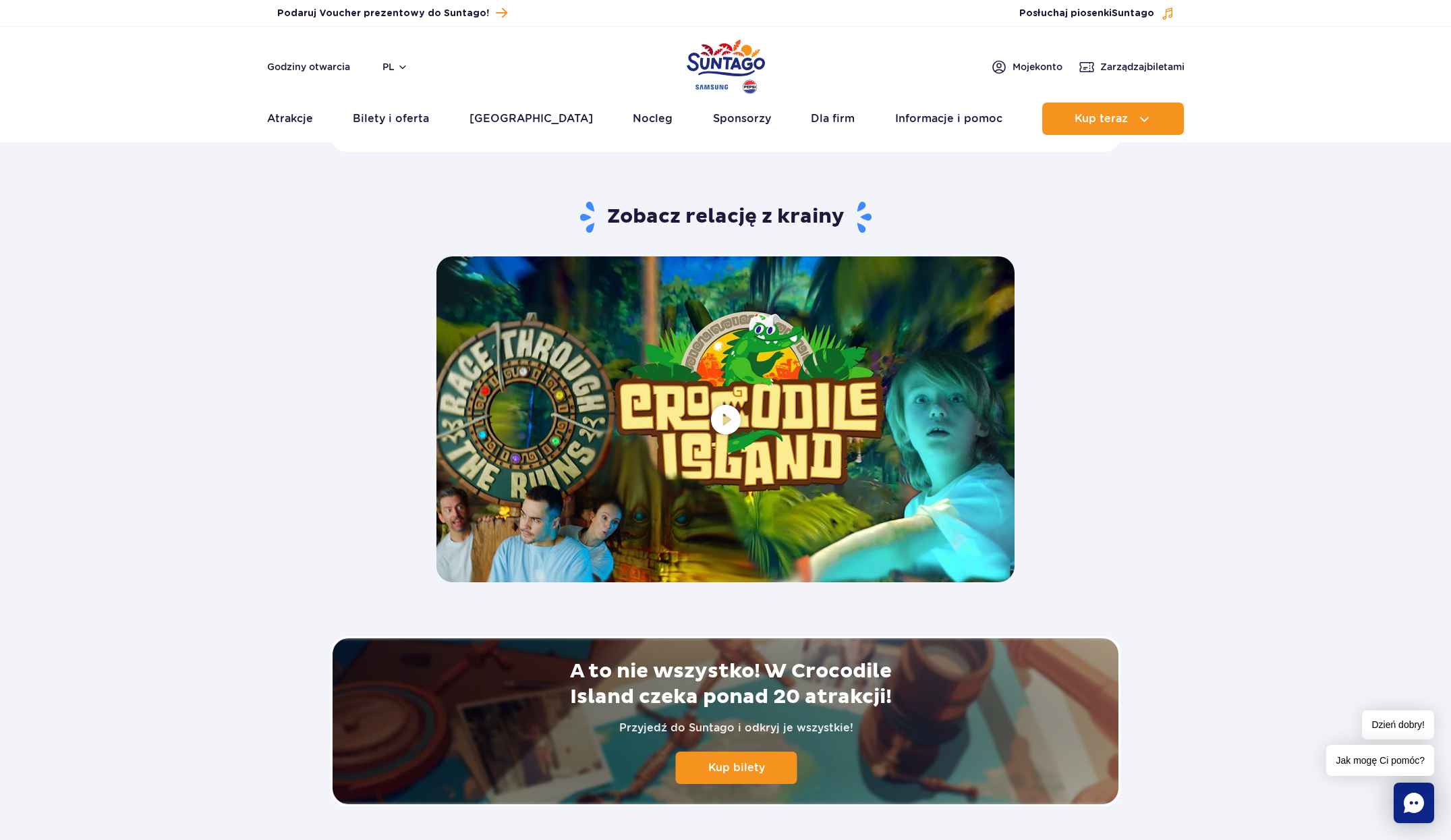
scroll to position [2398, 0]
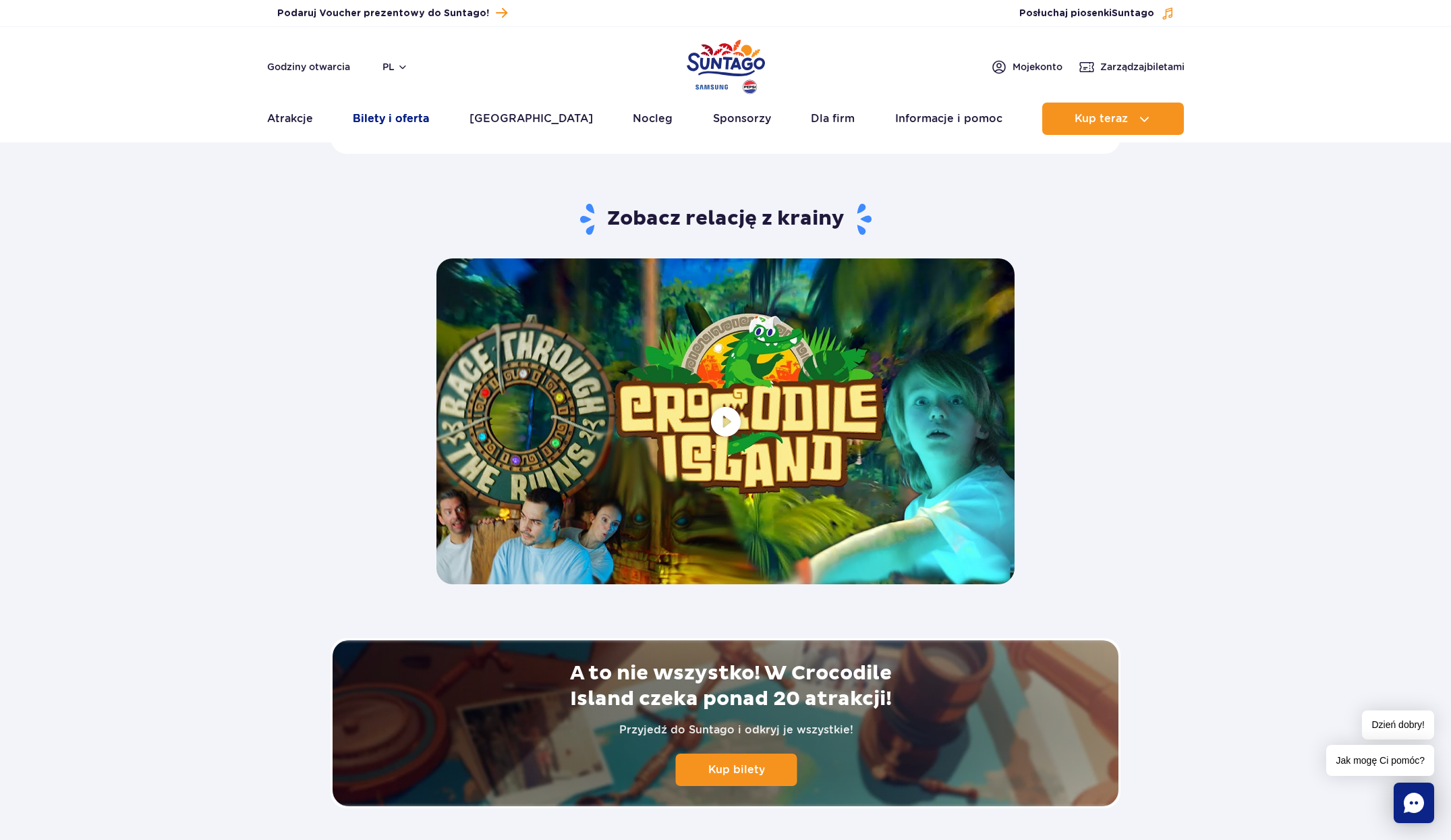
click at [402, 115] on link "Bilety i oferta" at bounding box center [391, 119] width 76 height 32
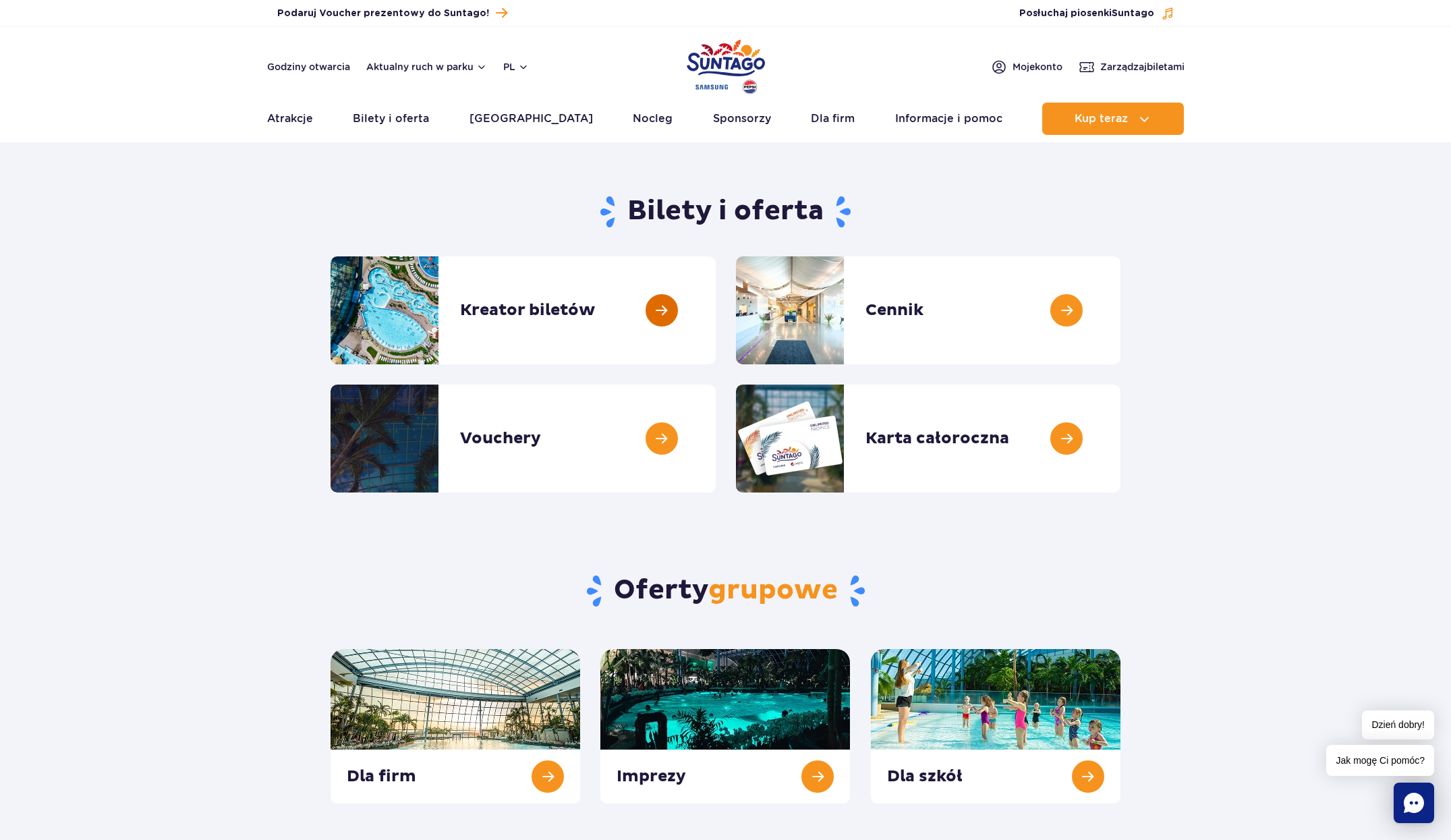
click at [715, 314] on link at bounding box center [715, 310] width 0 height 108
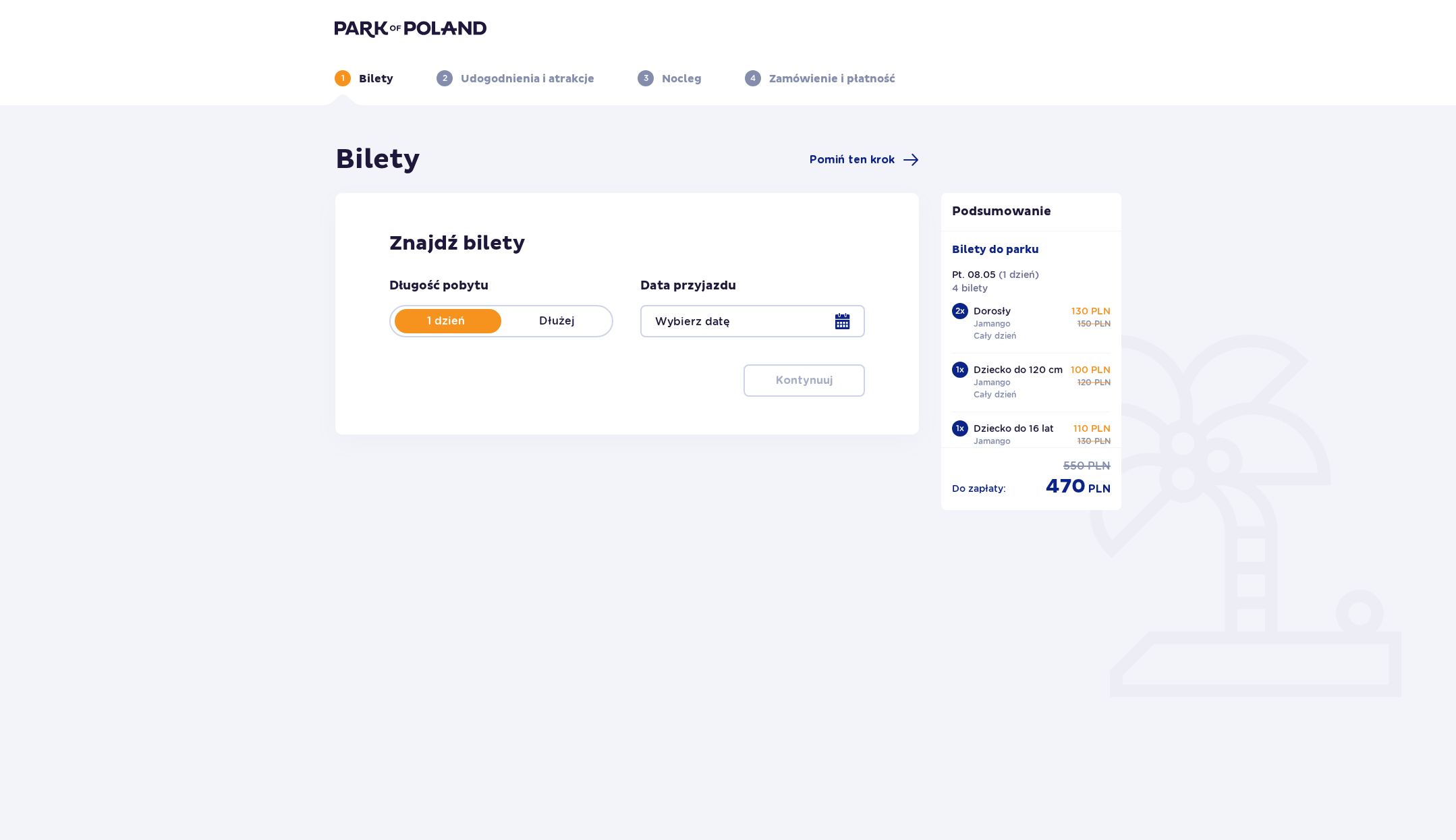
type input "[DATE]"
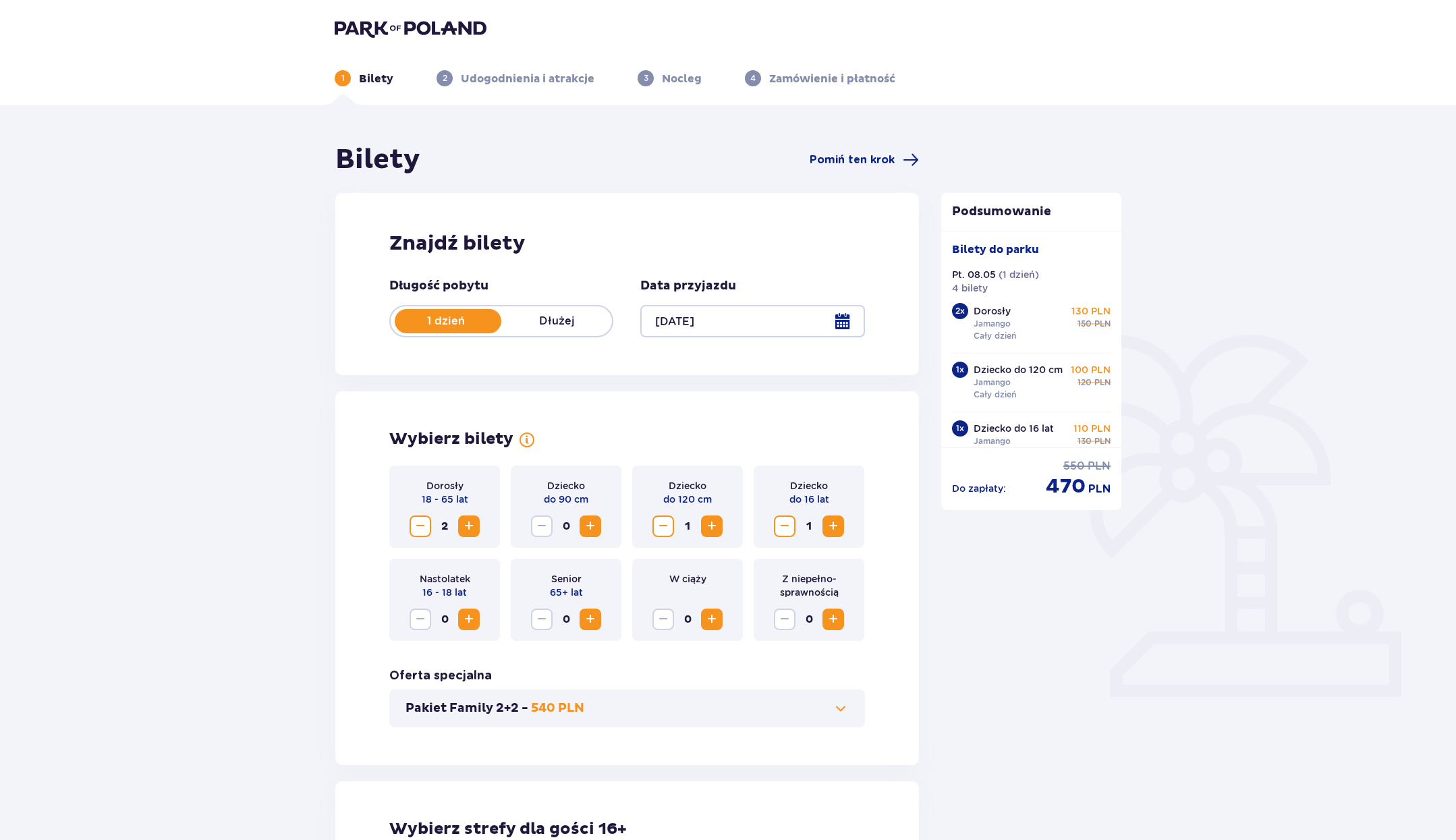
click at [728, 318] on div at bounding box center [752, 321] width 224 height 32
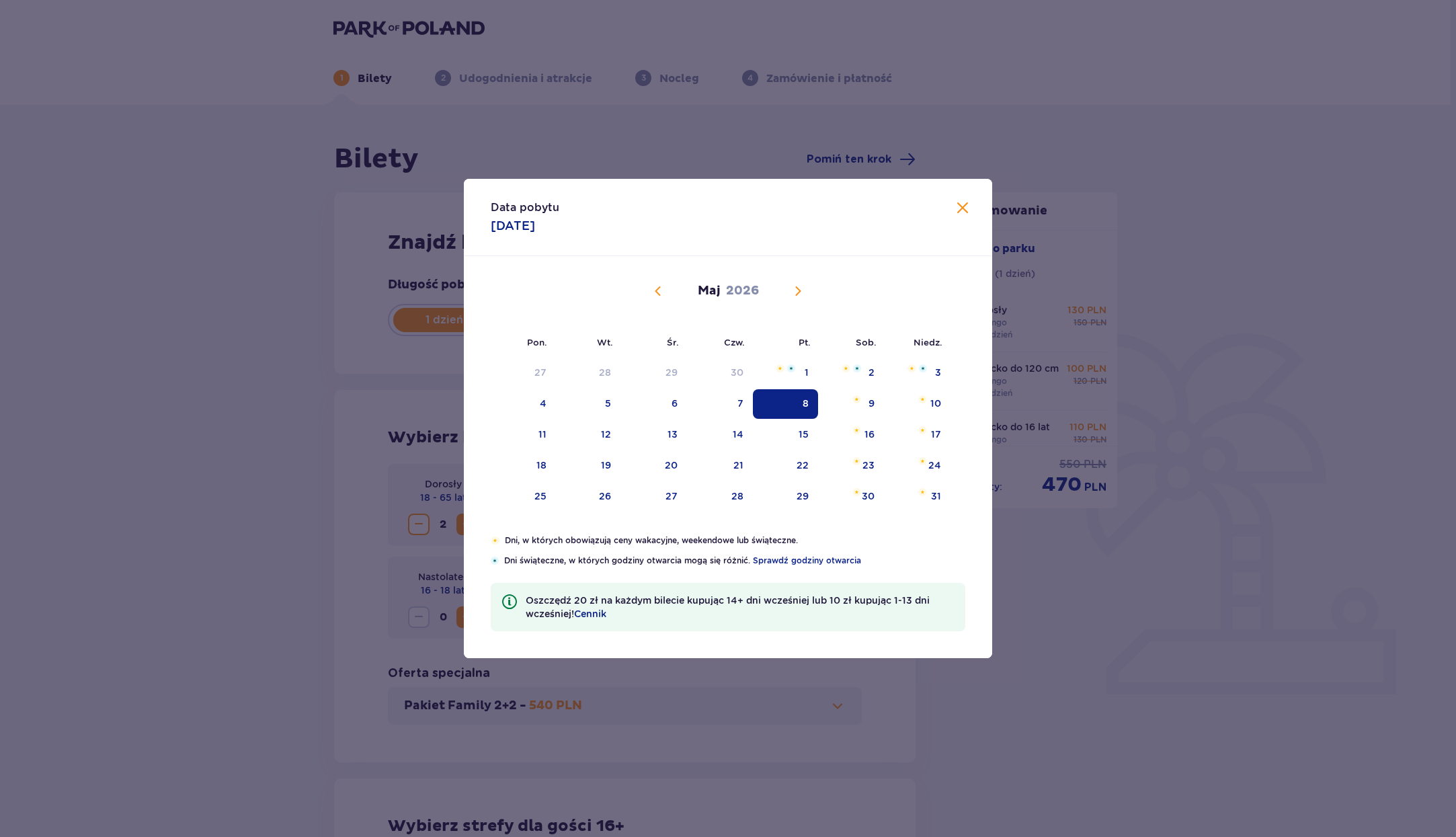
click at [195, 347] on div "Data pobytu [DATE] Pon. Wt. Śr. Czw. Pt. Sob. [GEOGRAPHIC_DATA]. [DATE] 30 31 1…" at bounding box center [728, 418] width 1456 height 837
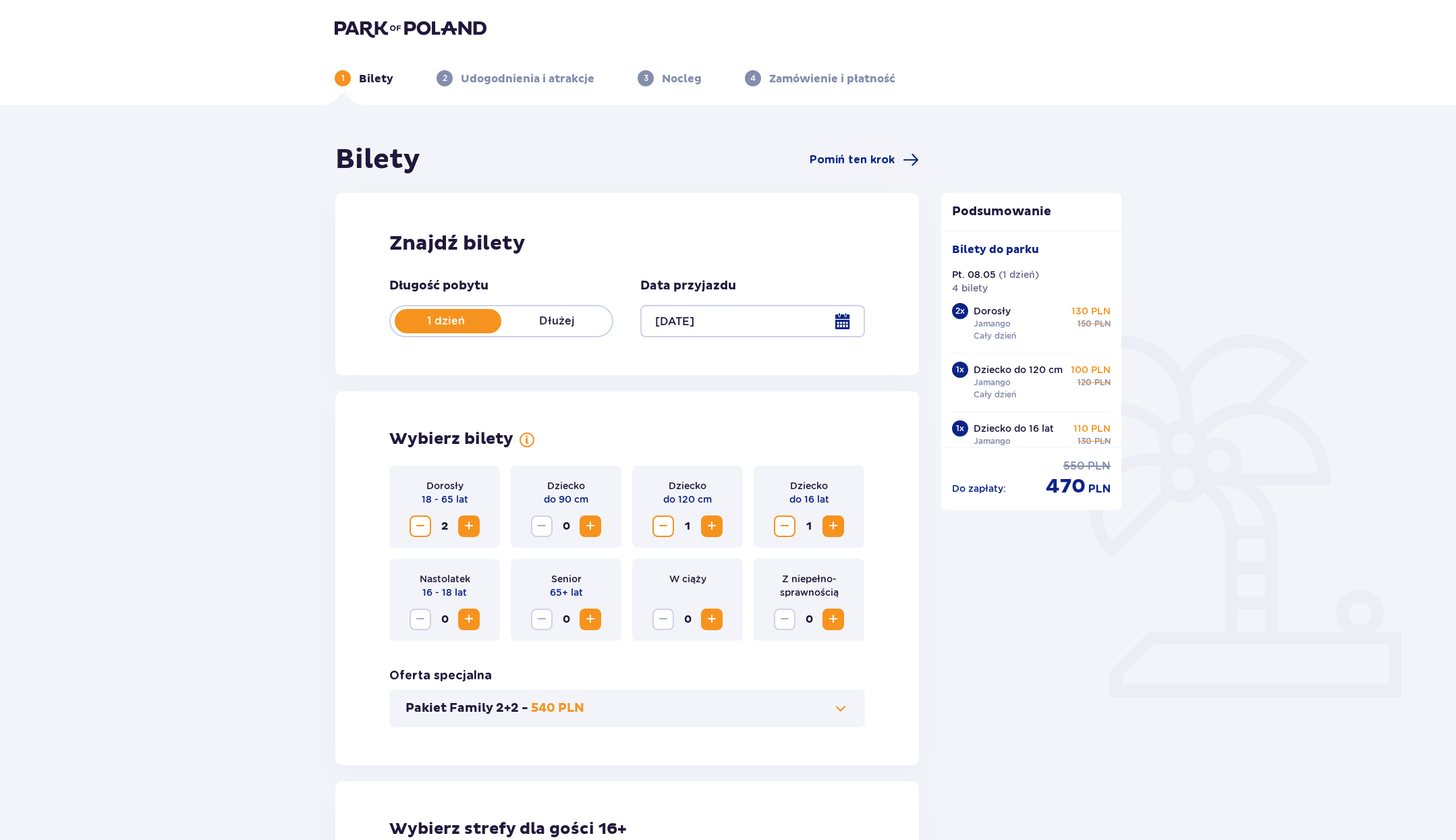
click at [413, 524] on span "Decrease" at bounding box center [420, 525] width 16 height 16
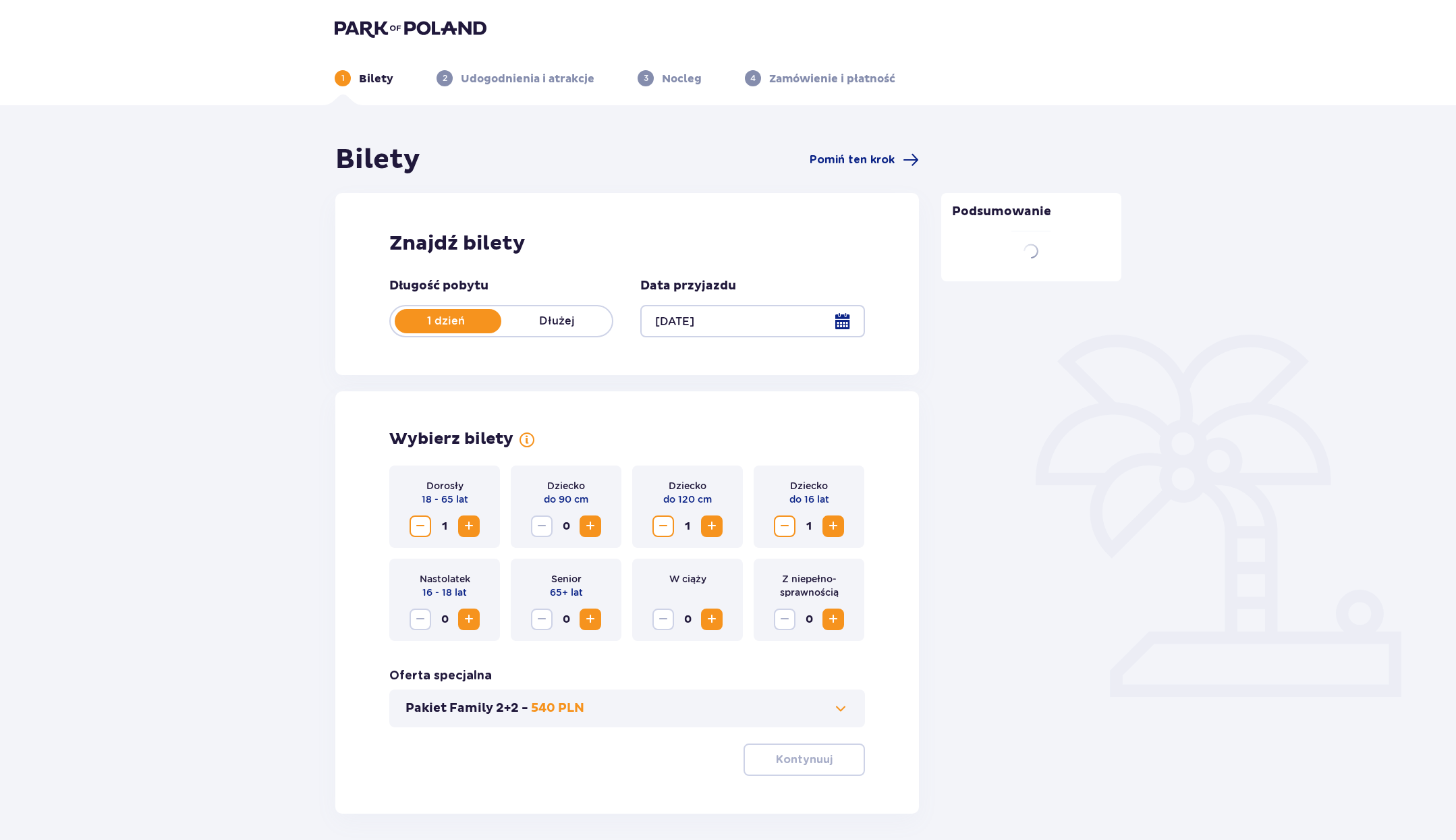
click at [413, 524] on span "Decrease" at bounding box center [420, 525] width 16 height 16
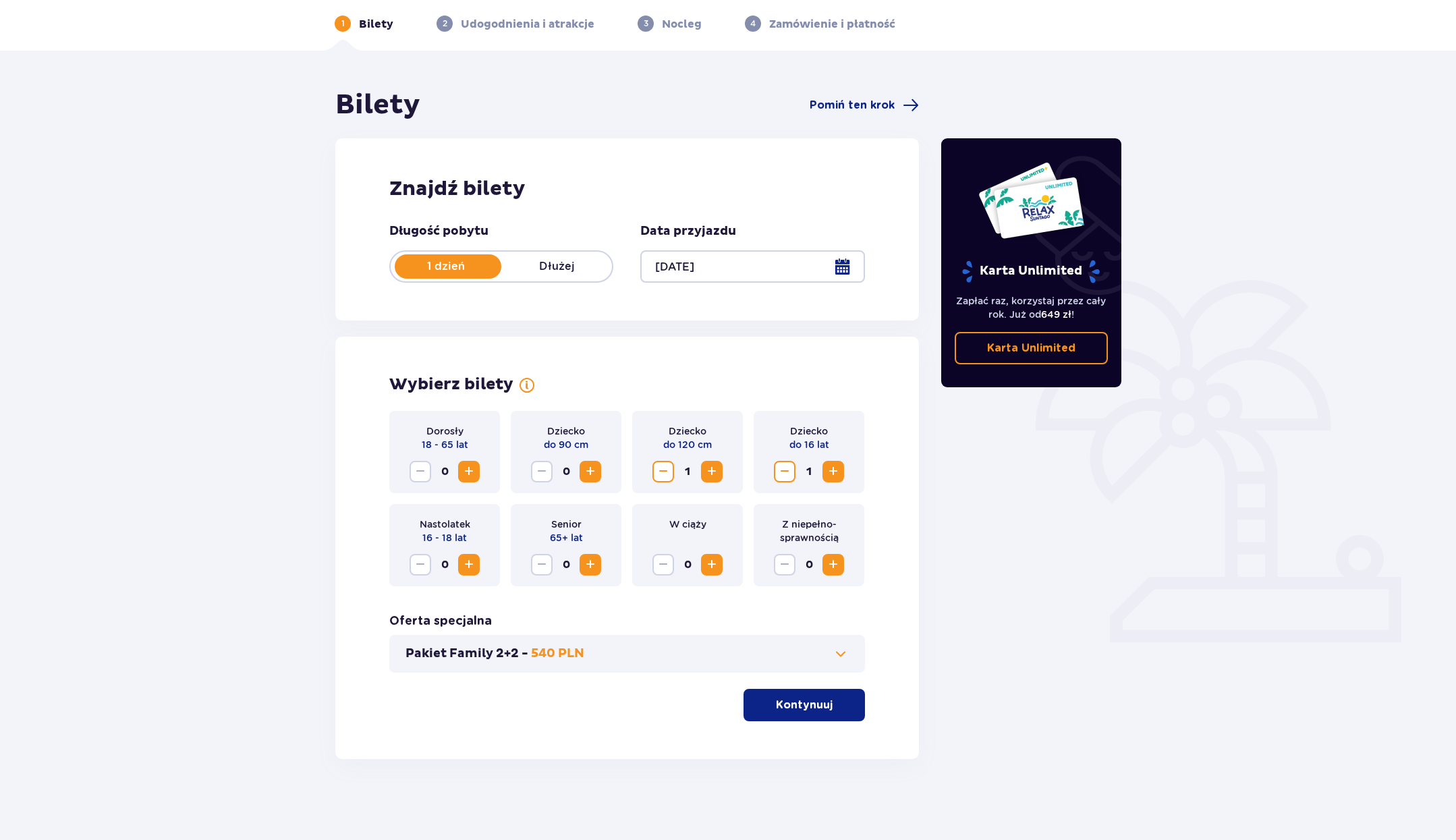
click at [551, 657] on p "540 PLN" at bounding box center [558, 653] width 53 height 16
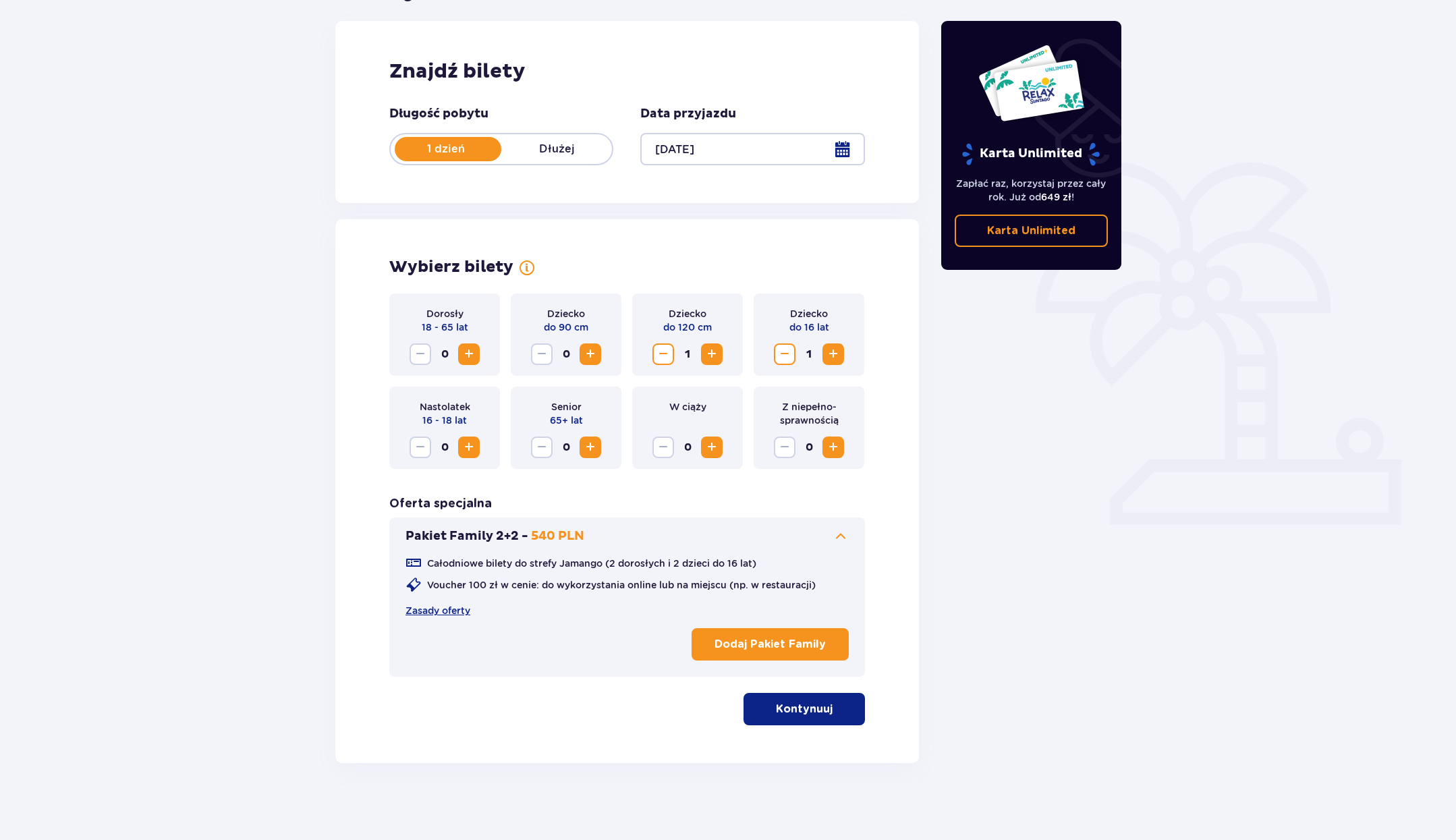
scroll to position [176, 0]
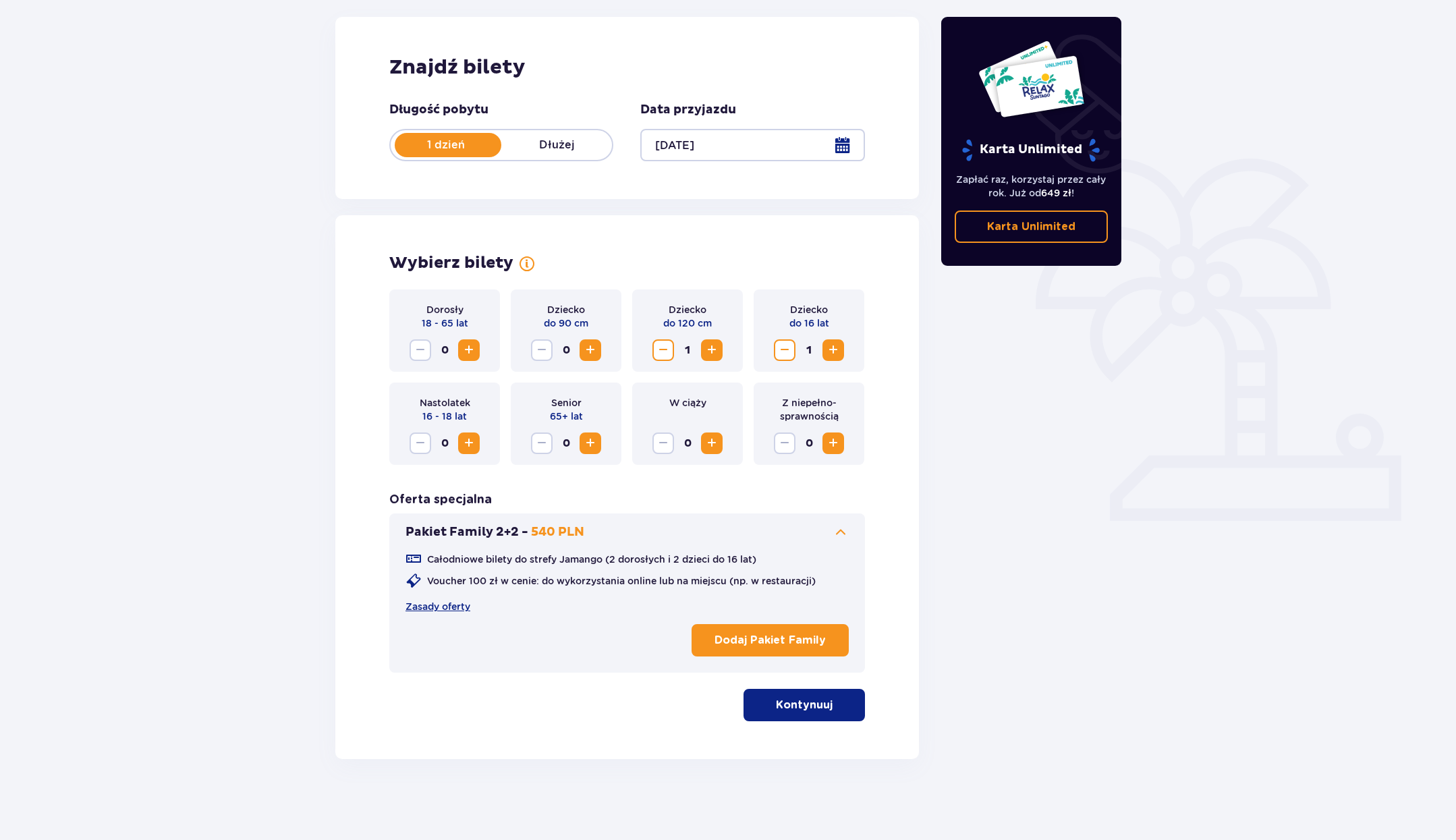
click at [750, 636] on p "Dodaj Pakiet Family" at bounding box center [770, 640] width 111 height 14
click at [467, 610] on link "Zasady oferty" at bounding box center [438, 607] width 65 height 14
